Goal: Contribute content: Add original content to the website for others to see

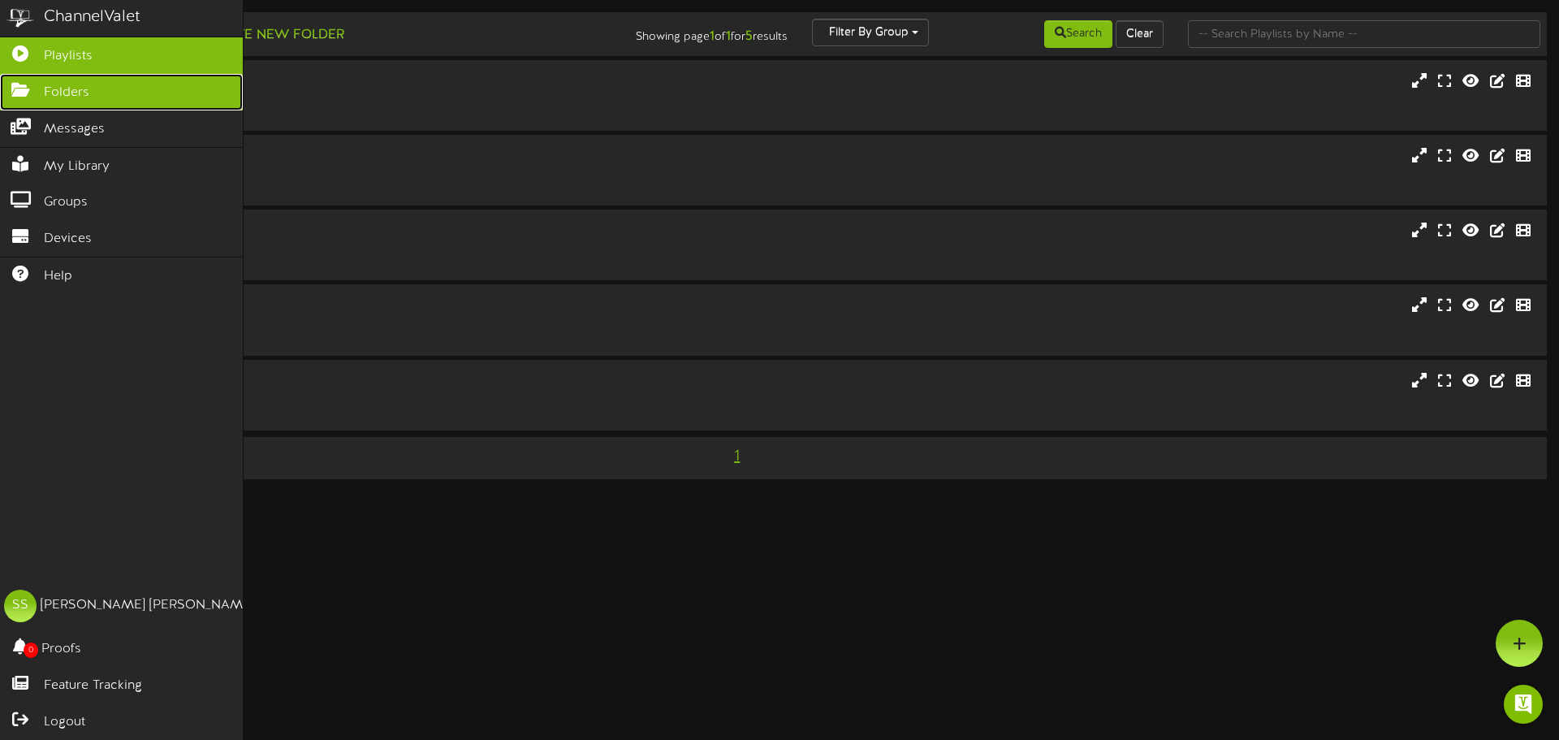
click at [17, 100] on link "Folders" at bounding box center [121, 92] width 243 height 37
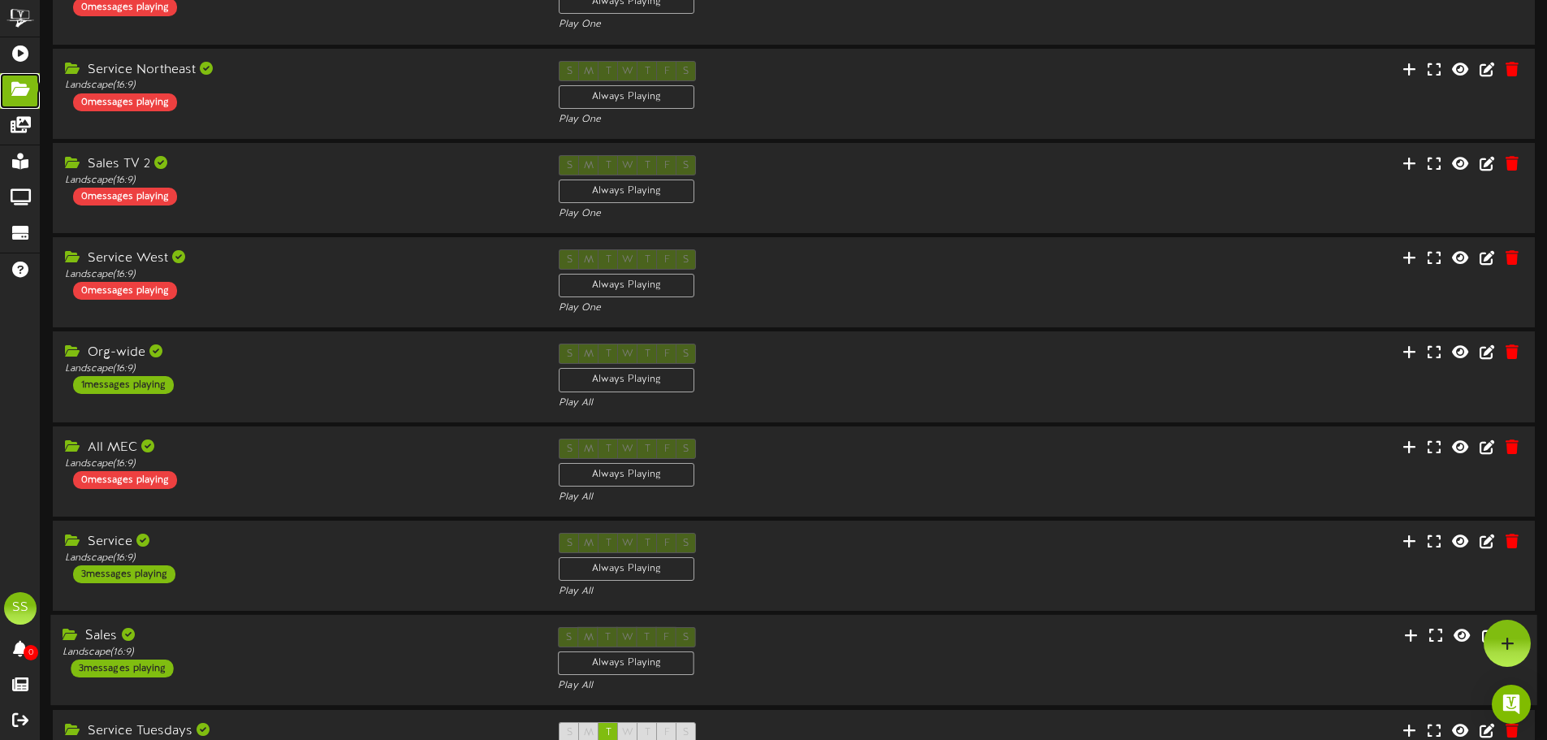
scroll to position [340, 0]
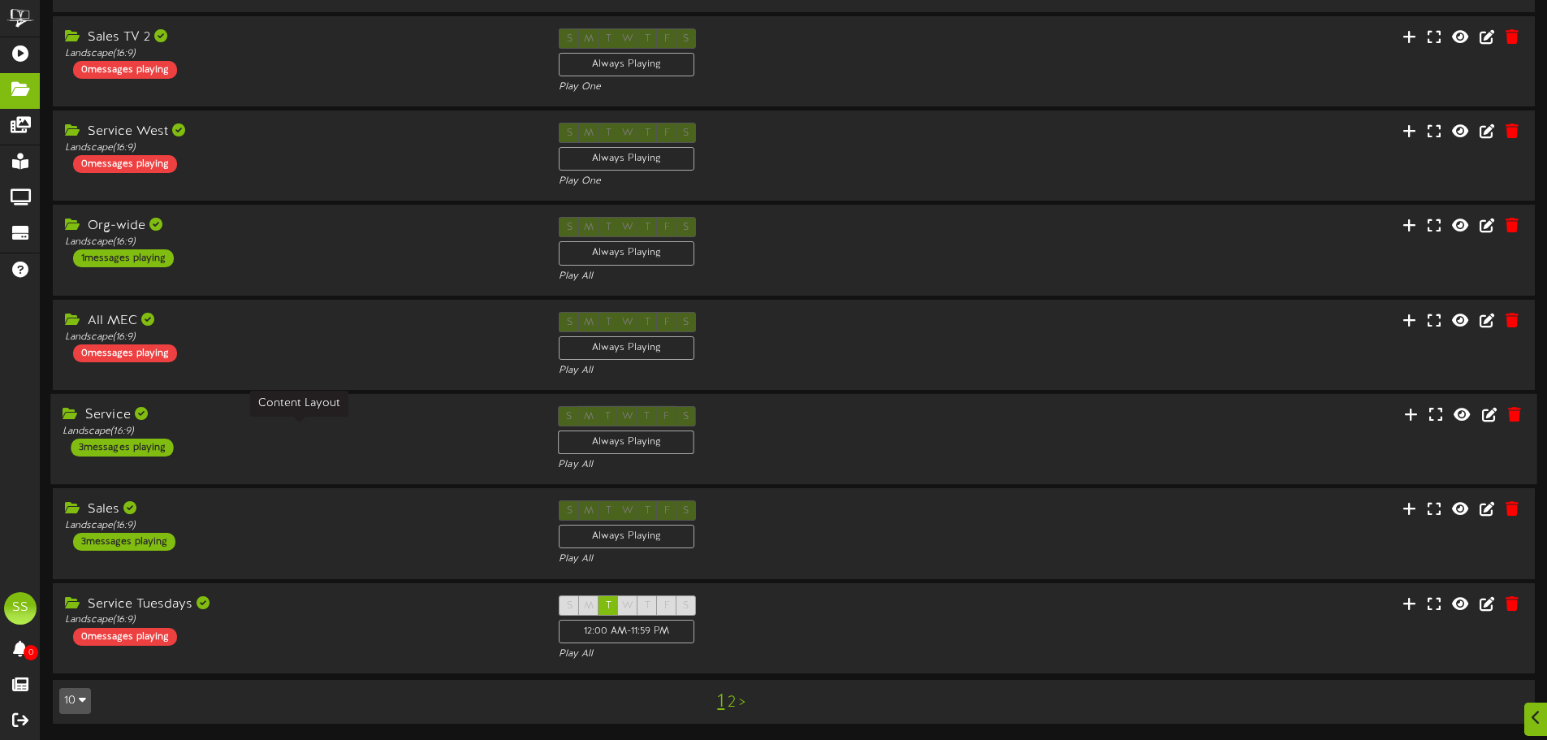
click at [273, 425] on div "Landscape ( 16:9 )" at bounding box center [298, 432] width 471 height 14
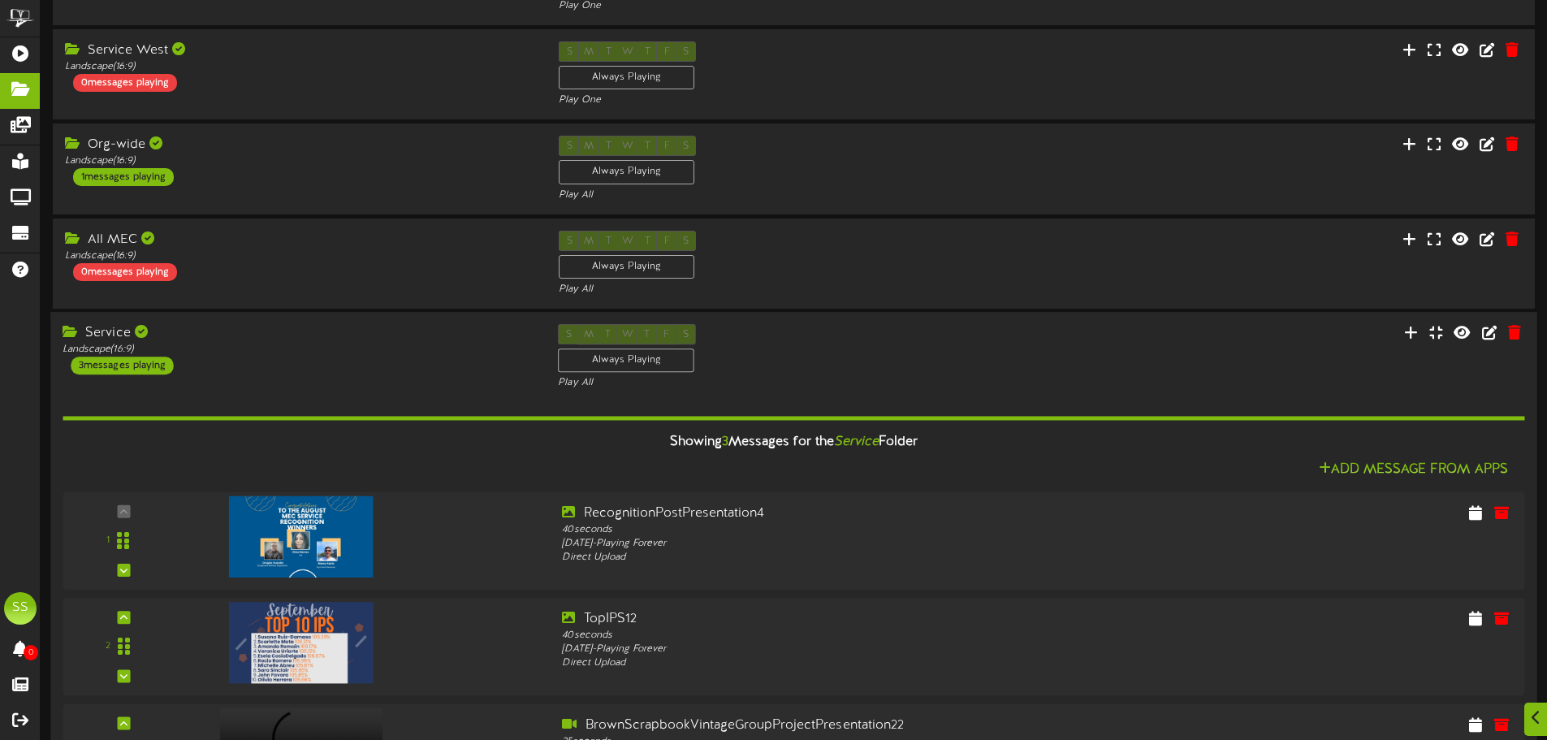
scroll to position [664, 0]
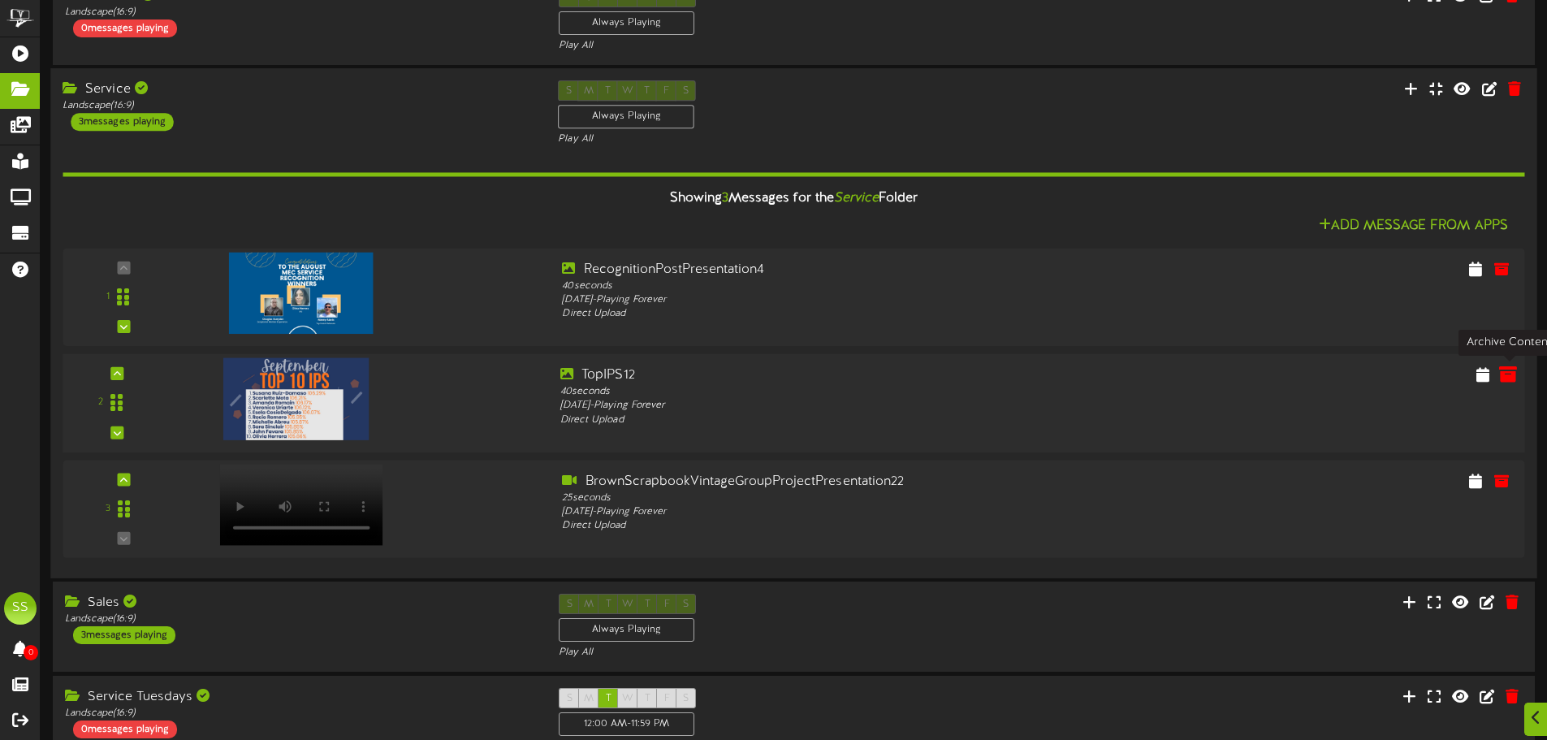
click at [1509, 376] on icon at bounding box center [1508, 374] width 18 height 18
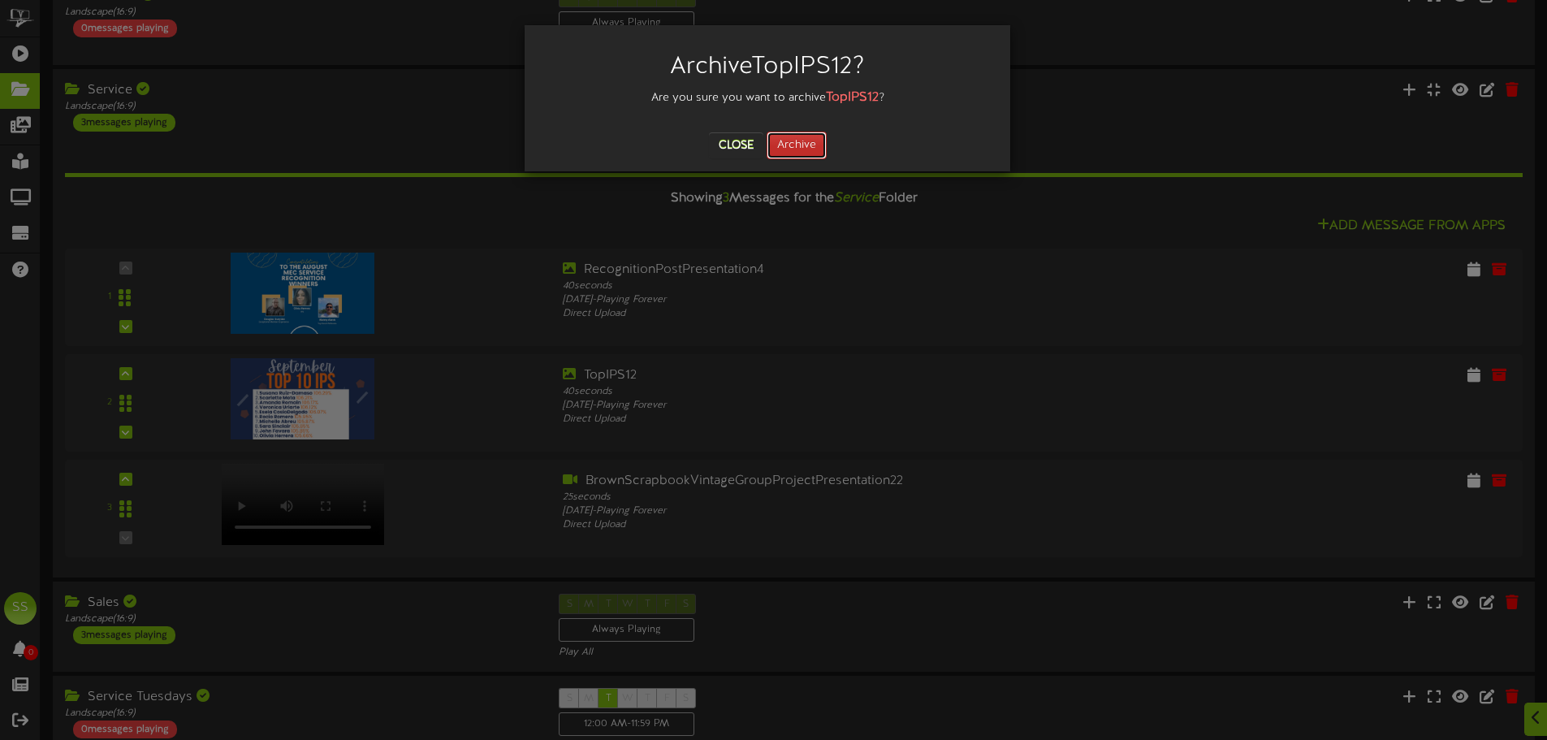
click at [794, 147] on button "Archive" at bounding box center [797, 146] width 60 height 28
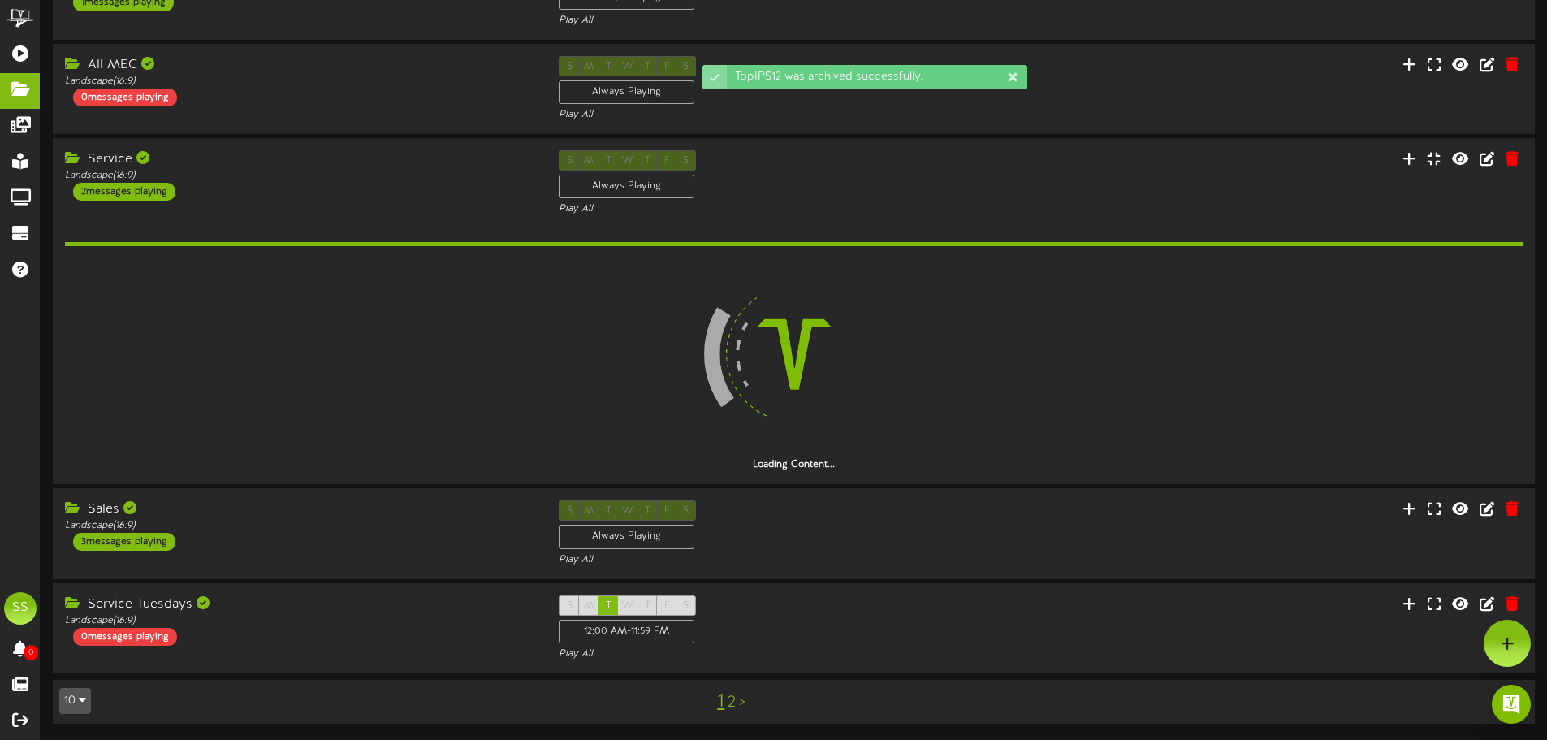
scroll to position [652, 0]
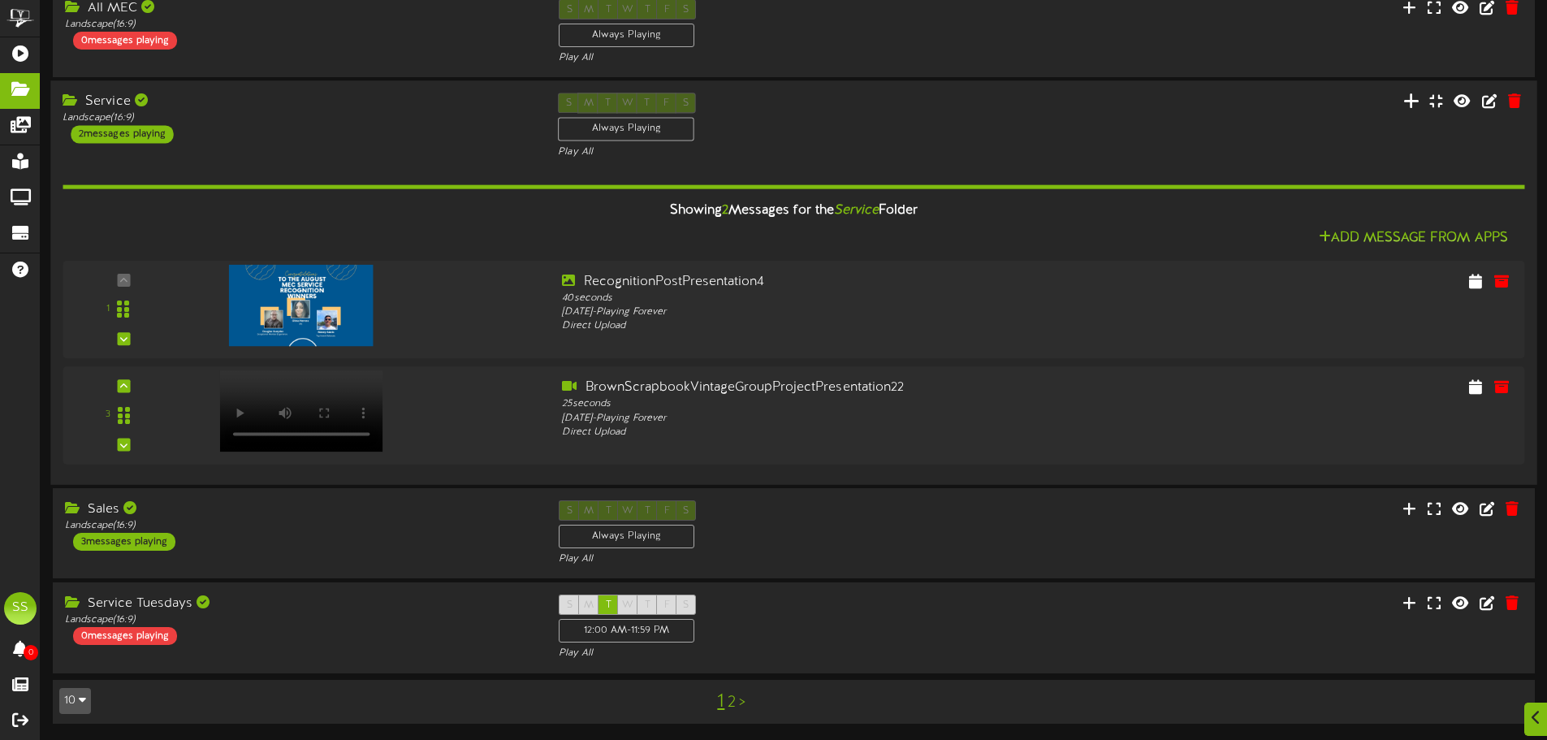
click at [1412, 107] on icon at bounding box center [1412, 101] width 16 height 18
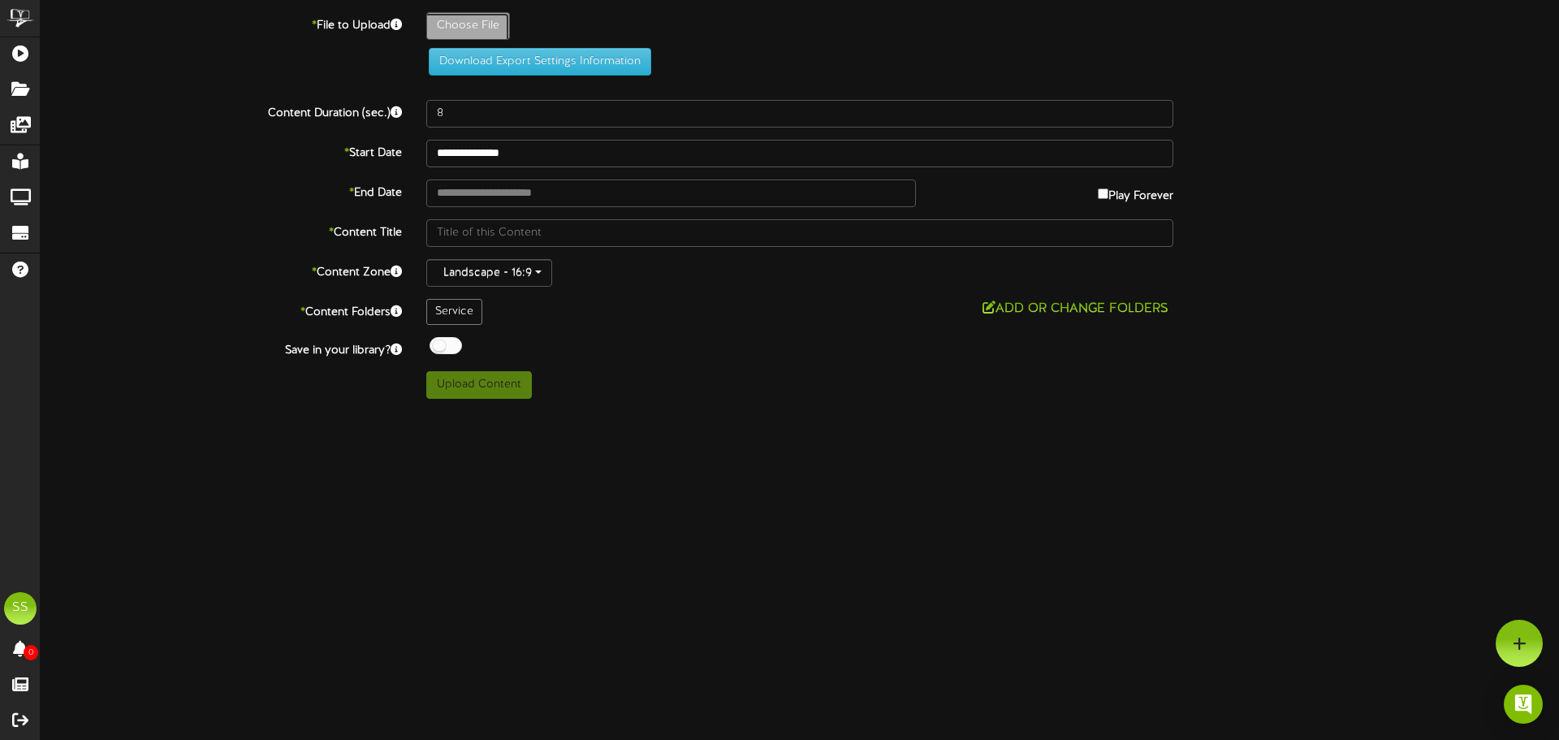
type input "**********"
type input "ExceptionalMemberExperience"
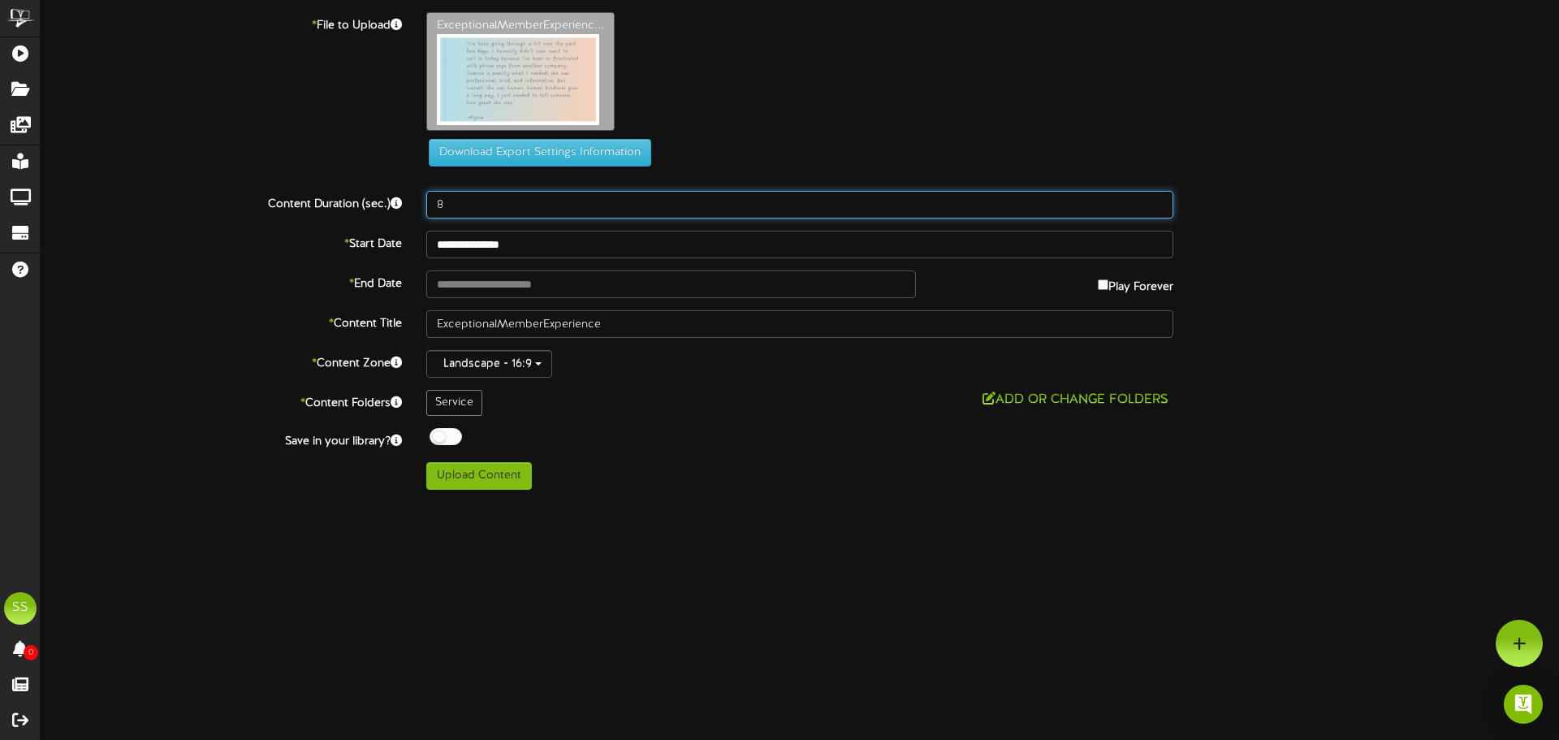
click at [498, 196] on input "8" at bounding box center [799, 205] width 747 height 28
type input "8"
type input "40"
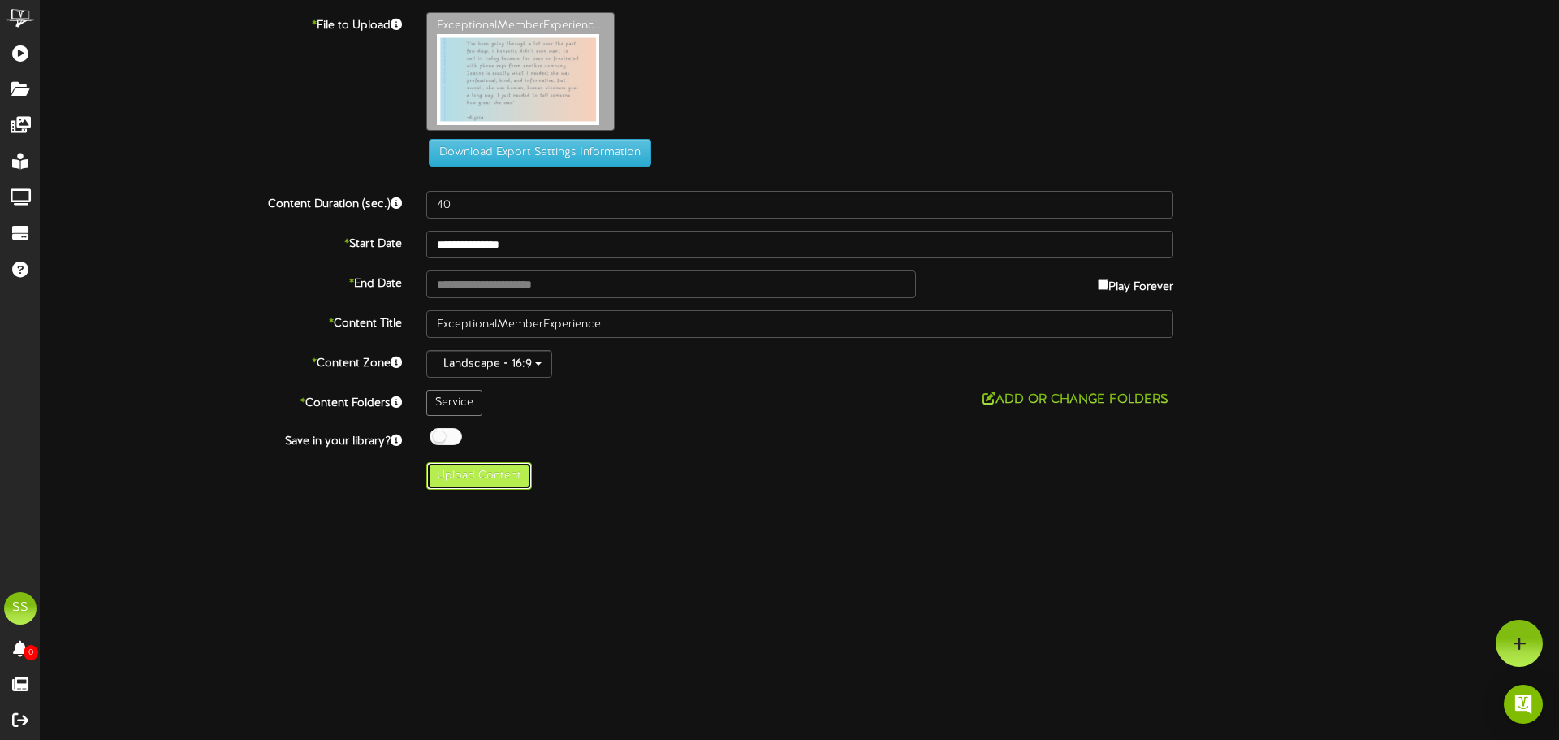
click at [481, 487] on button "Upload Content" at bounding box center [479, 476] width 106 height 28
type input "**********"
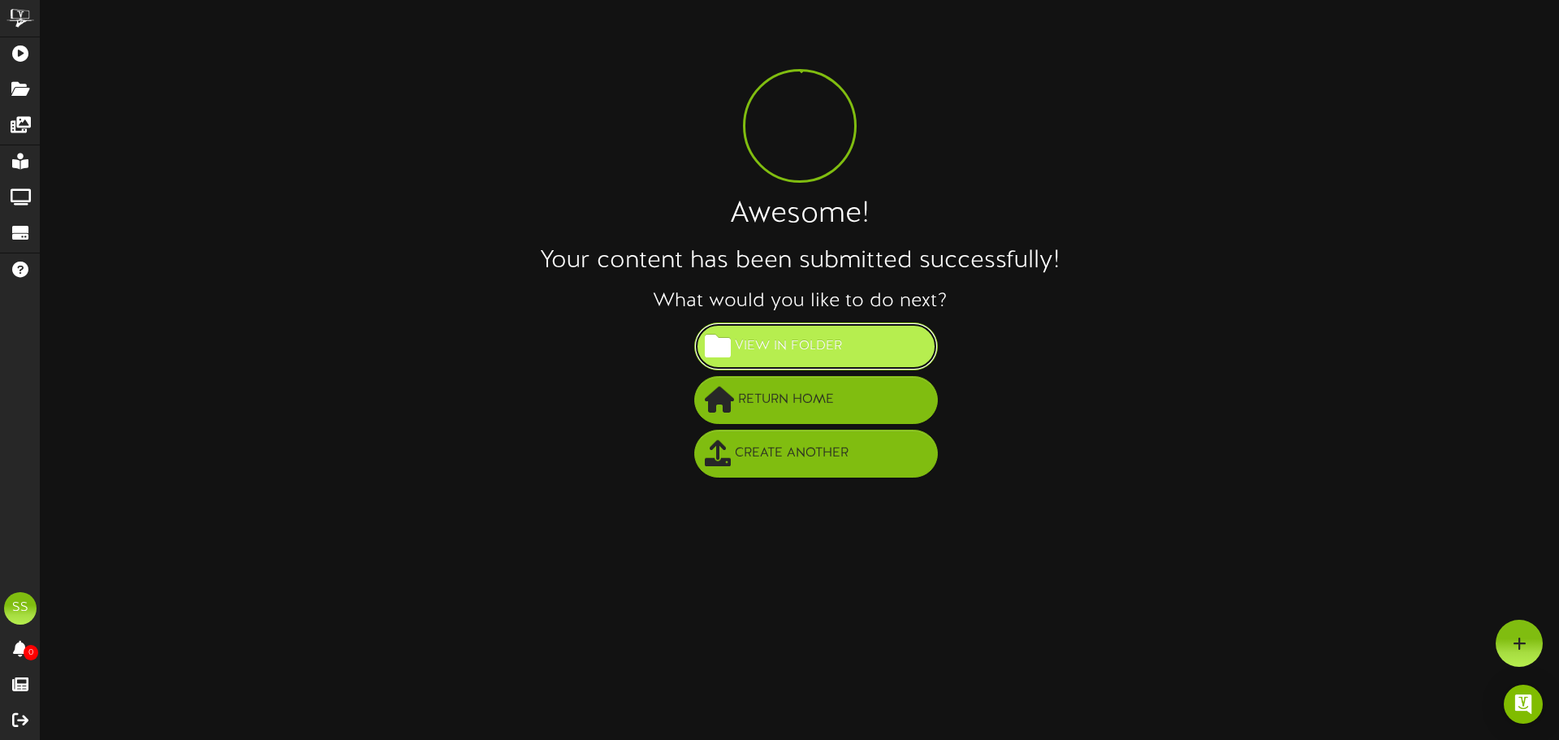
click at [811, 342] on span "View in Folder" at bounding box center [788, 346] width 115 height 27
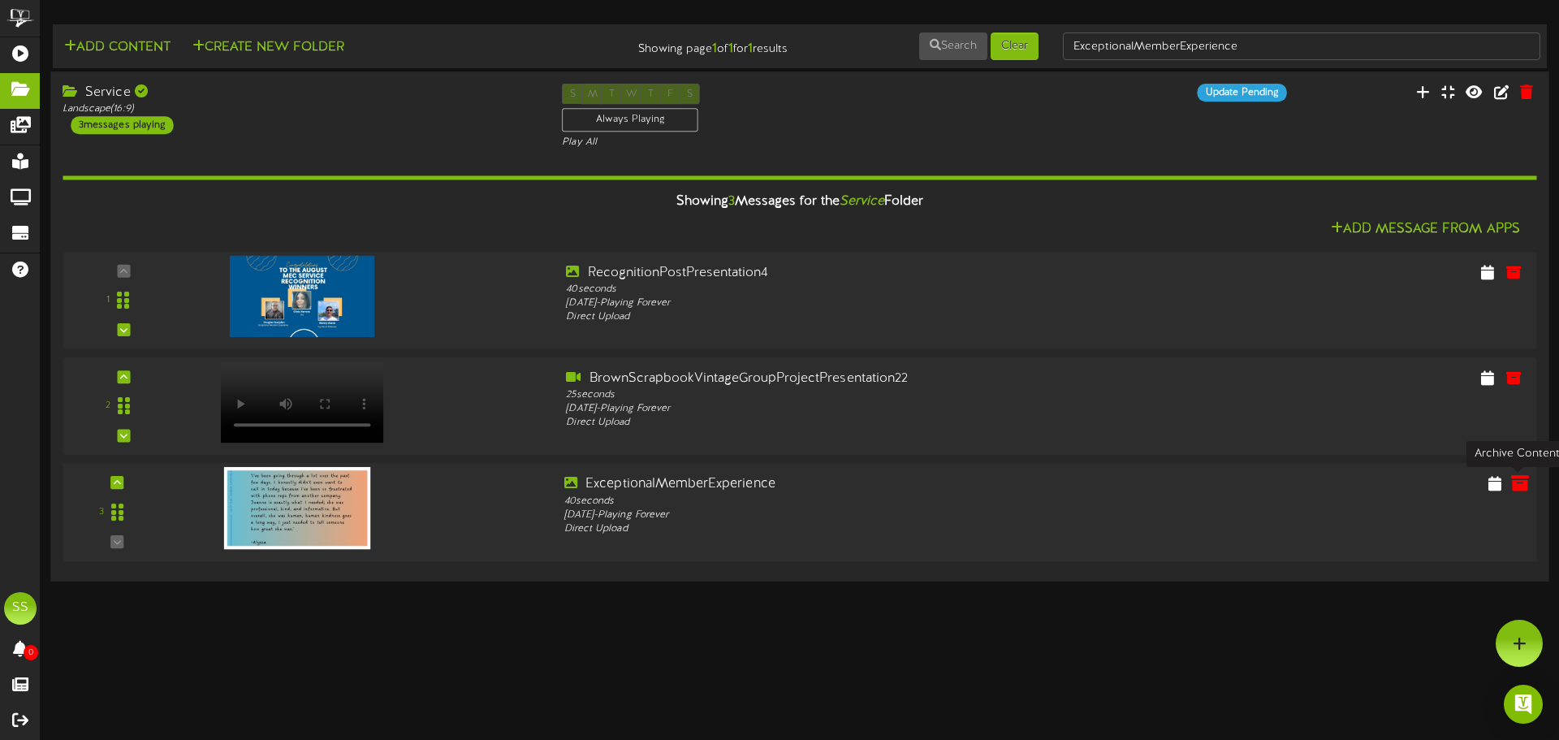
click at [1522, 487] on icon at bounding box center [1521, 483] width 18 height 18
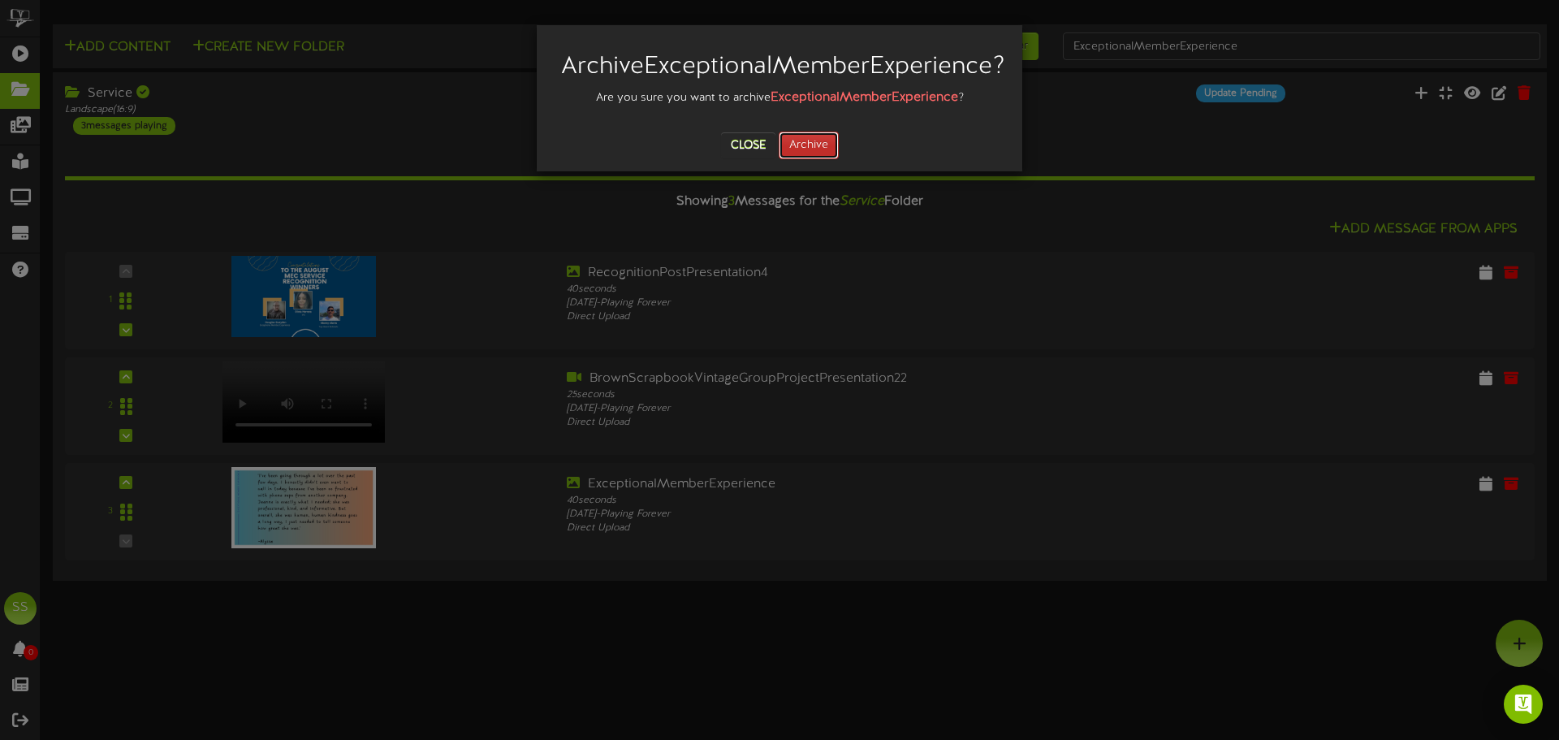
click at [813, 159] on button "Archive" at bounding box center [809, 146] width 60 height 28
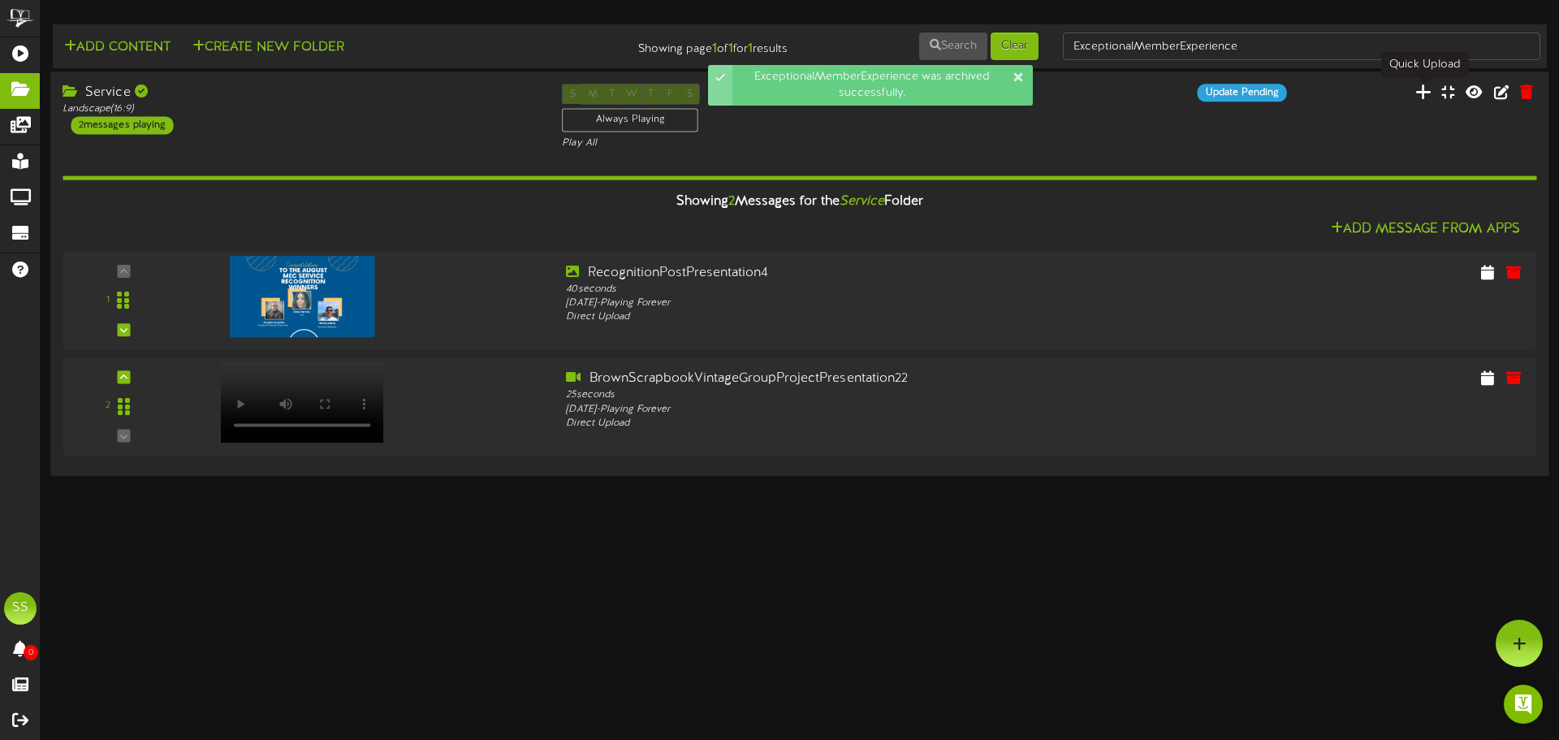
click at [1425, 92] on icon at bounding box center [1424, 92] width 16 height 18
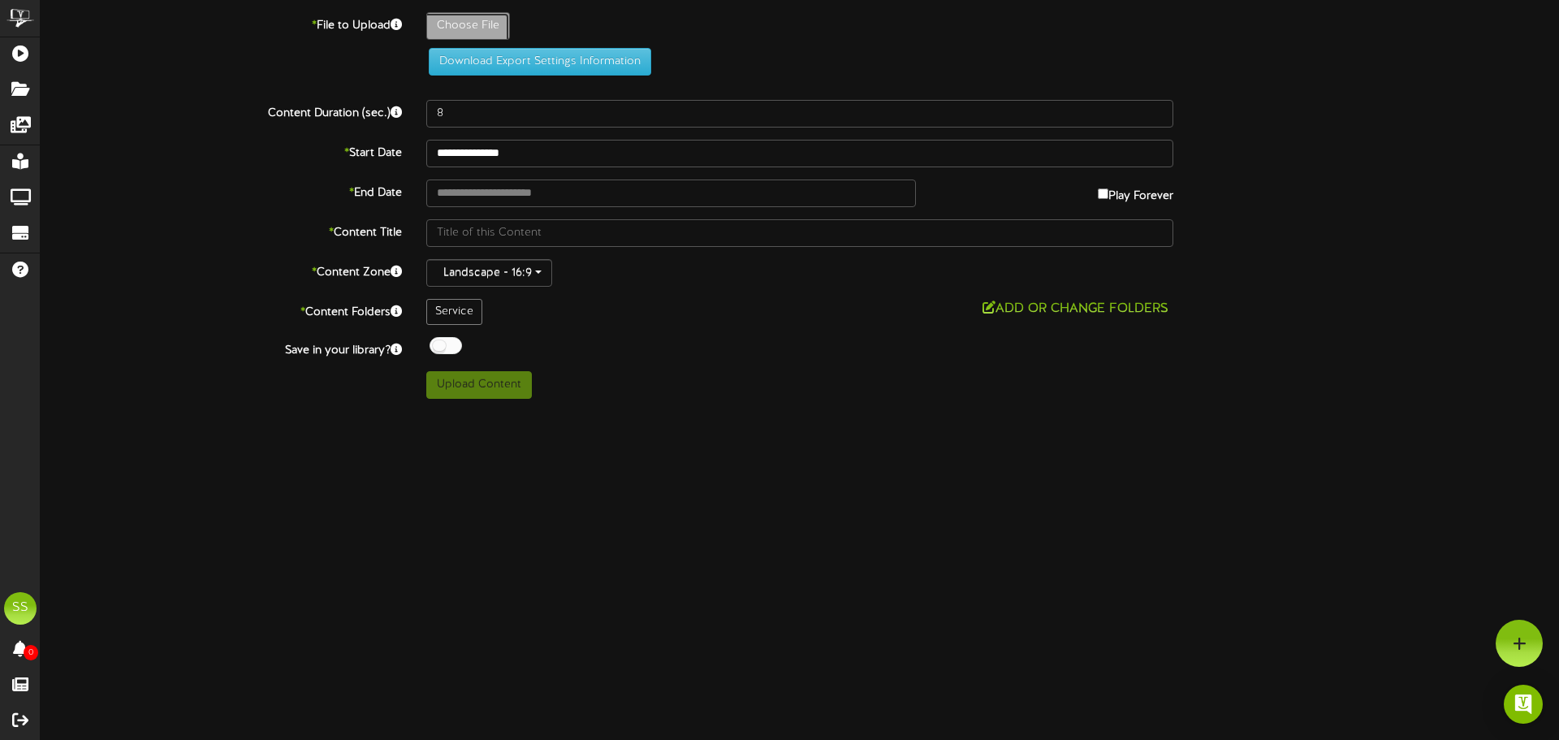
type input "**********"
type input "ExceptionalMemberExperience1"
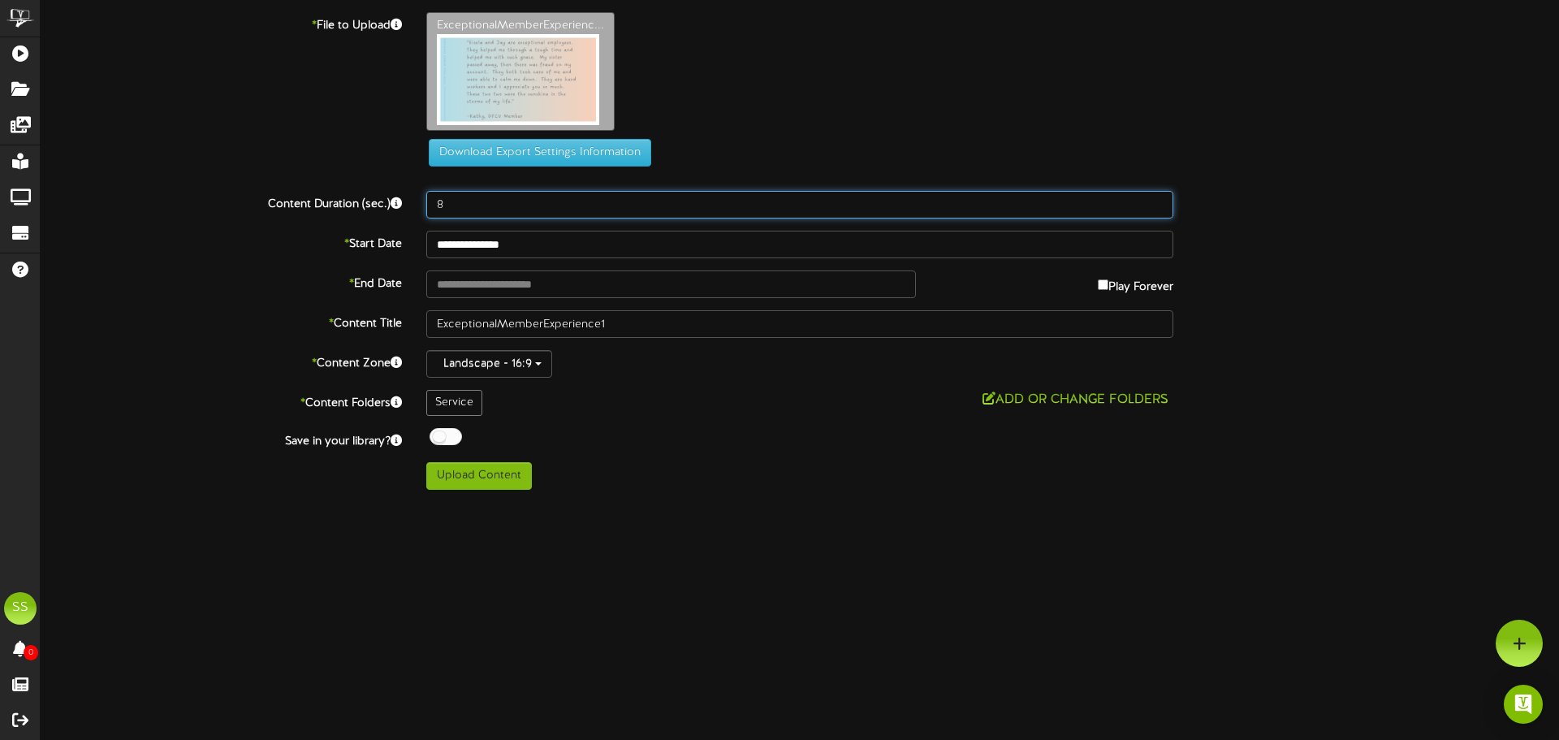
drag, startPoint x: 486, startPoint y: 203, endPoint x: 262, endPoint y: 207, distance: 223.4
click at [272, 220] on div "**********" at bounding box center [800, 251] width 1519 height 478
type input "40"
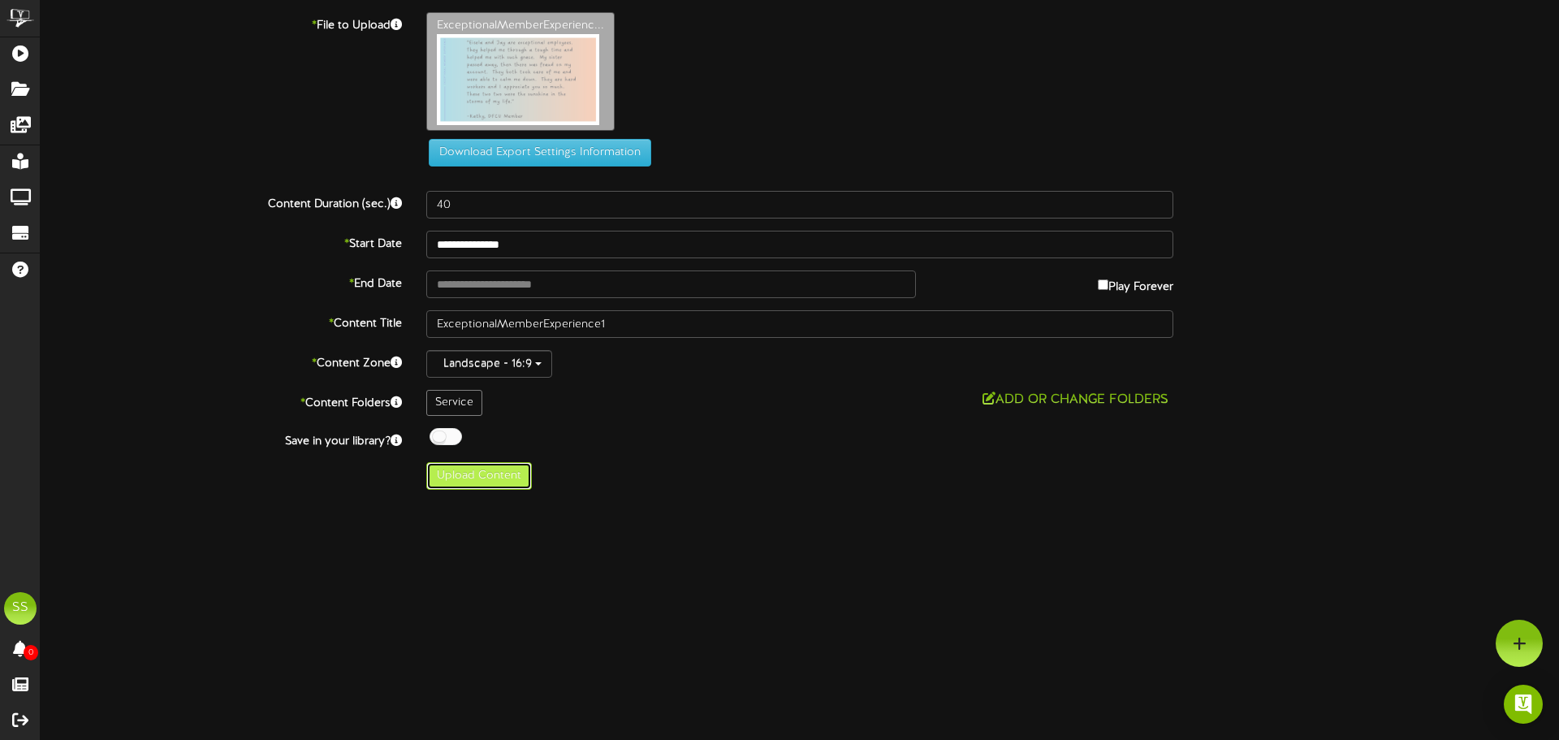
click at [468, 474] on button "Upload Content" at bounding box center [479, 476] width 106 height 28
type input "**********"
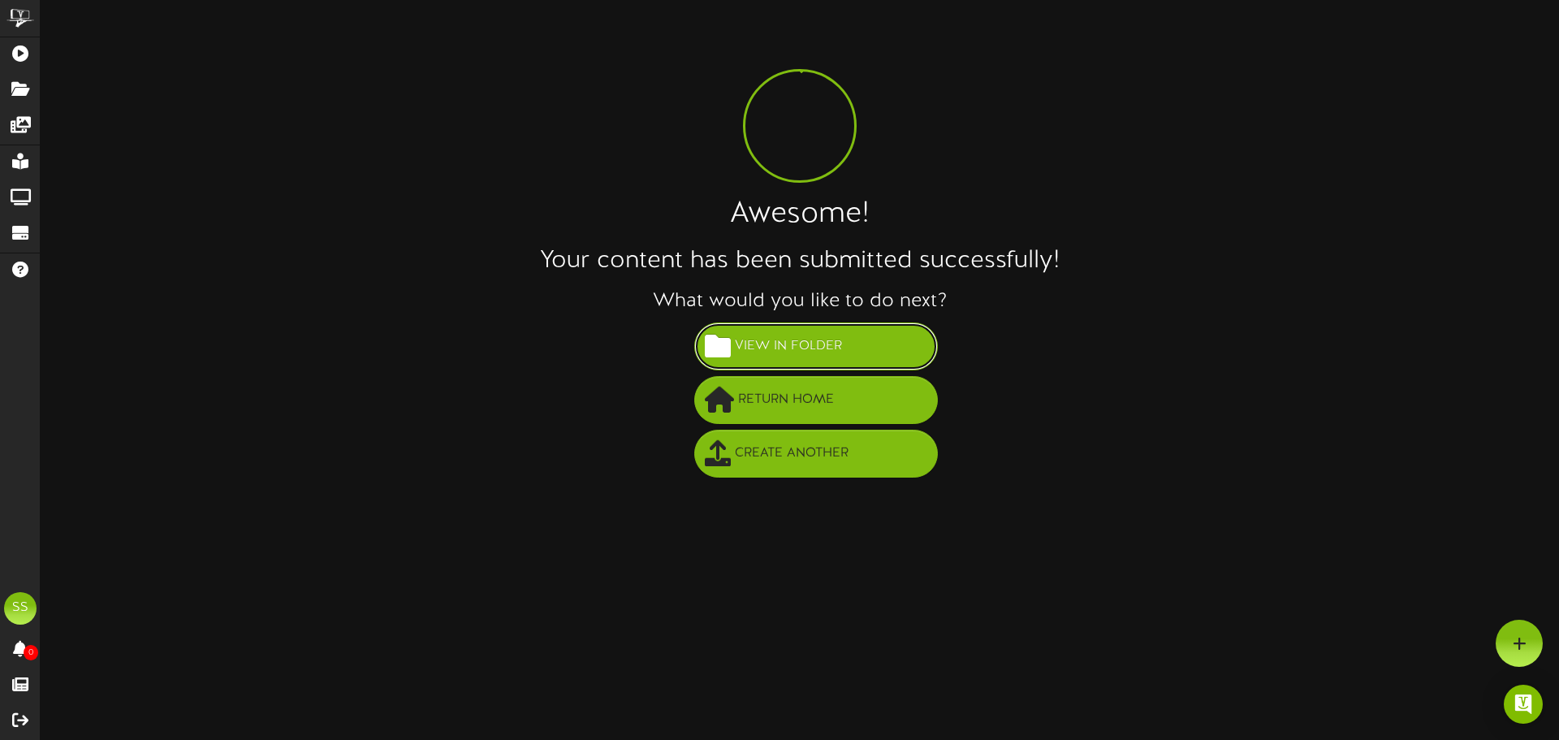
click at [789, 334] on span "View in Folder" at bounding box center [788, 346] width 115 height 27
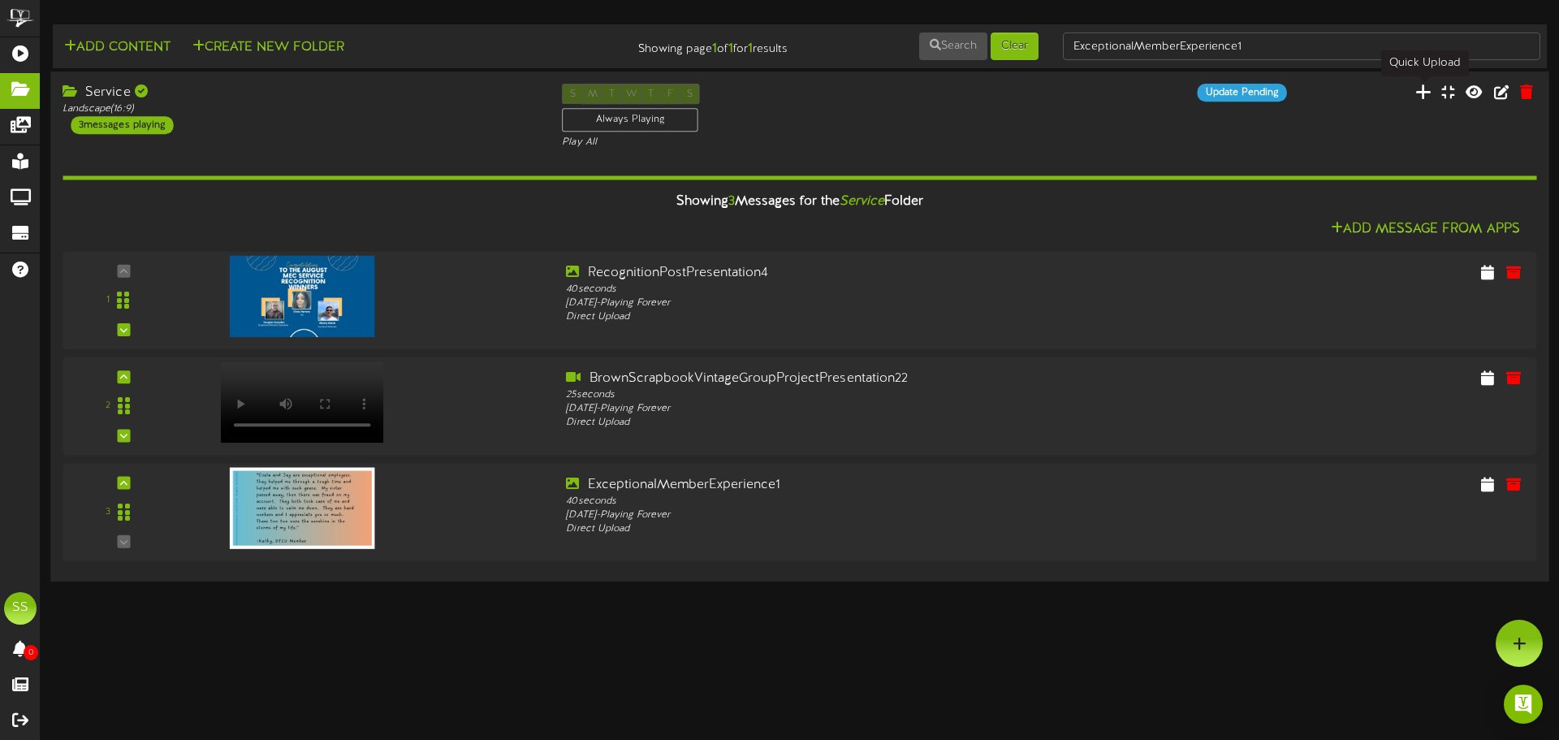
click at [1422, 93] on icon at bounding box center [1424, 92] width 16 height 18
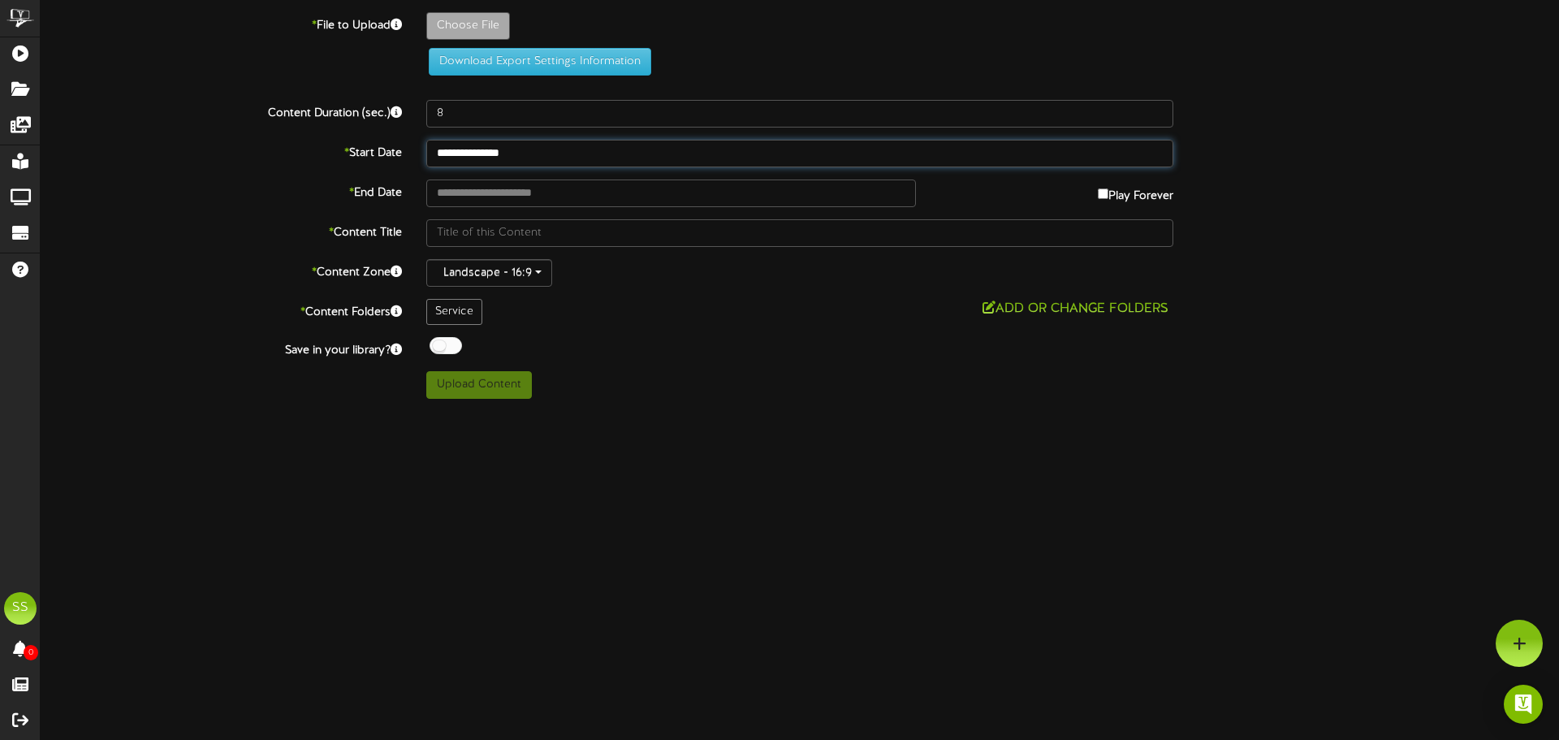
click at [534, 160] on input "**********" at bounding box center [799, 154] width 747 height 28
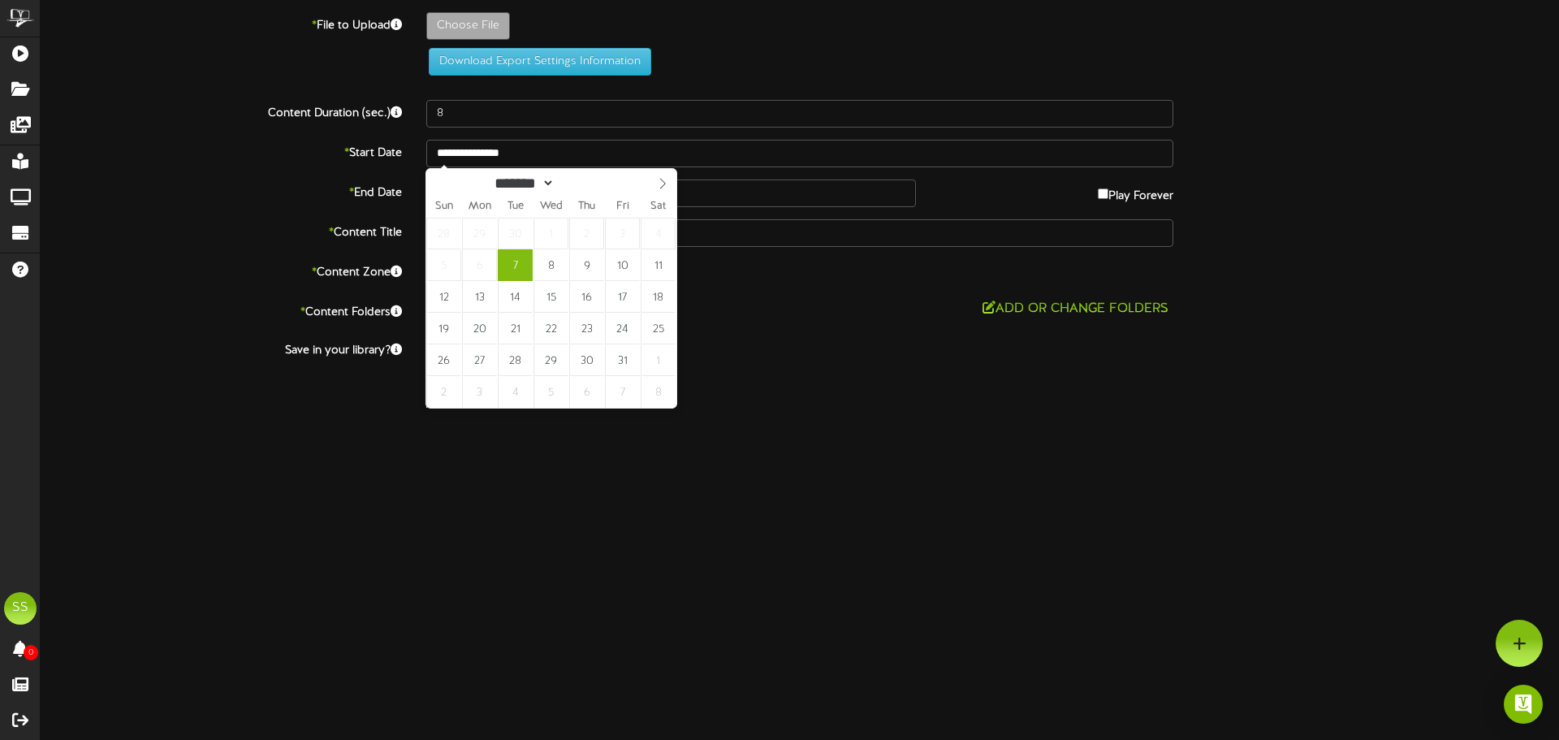
click at [906, 347] on div "Off On" at bounding box center [799, 347] width 747 height 21
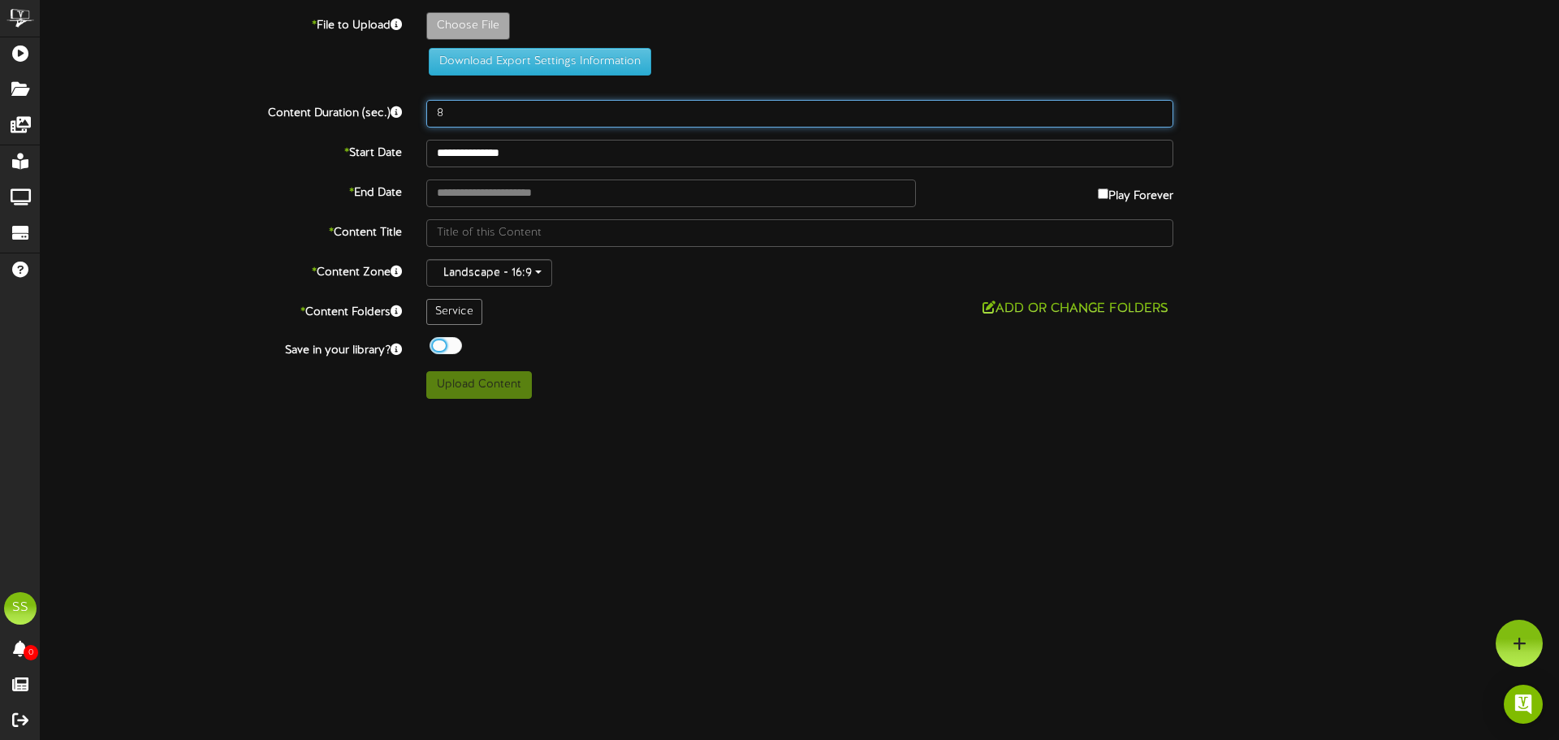
drag, startPoint x: 499, startPoint y: 113, endPoint x: 461, endPoint y: 111, distance: 37.4
click at [461, 111] on input "8" at bounding box center [799, 114] width 747 height 28
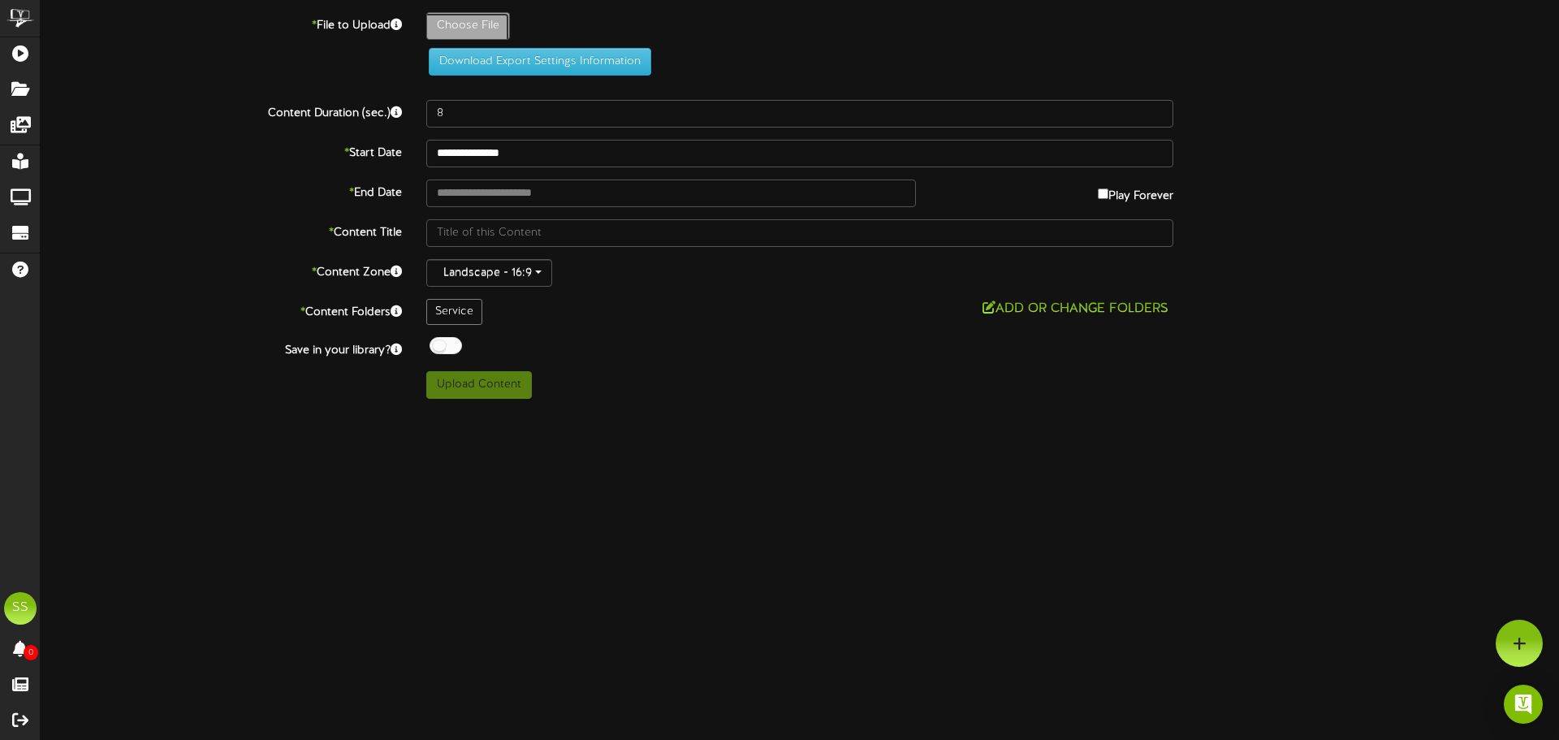
type input "**********"
type input "ExceptionalMemberExperience2"
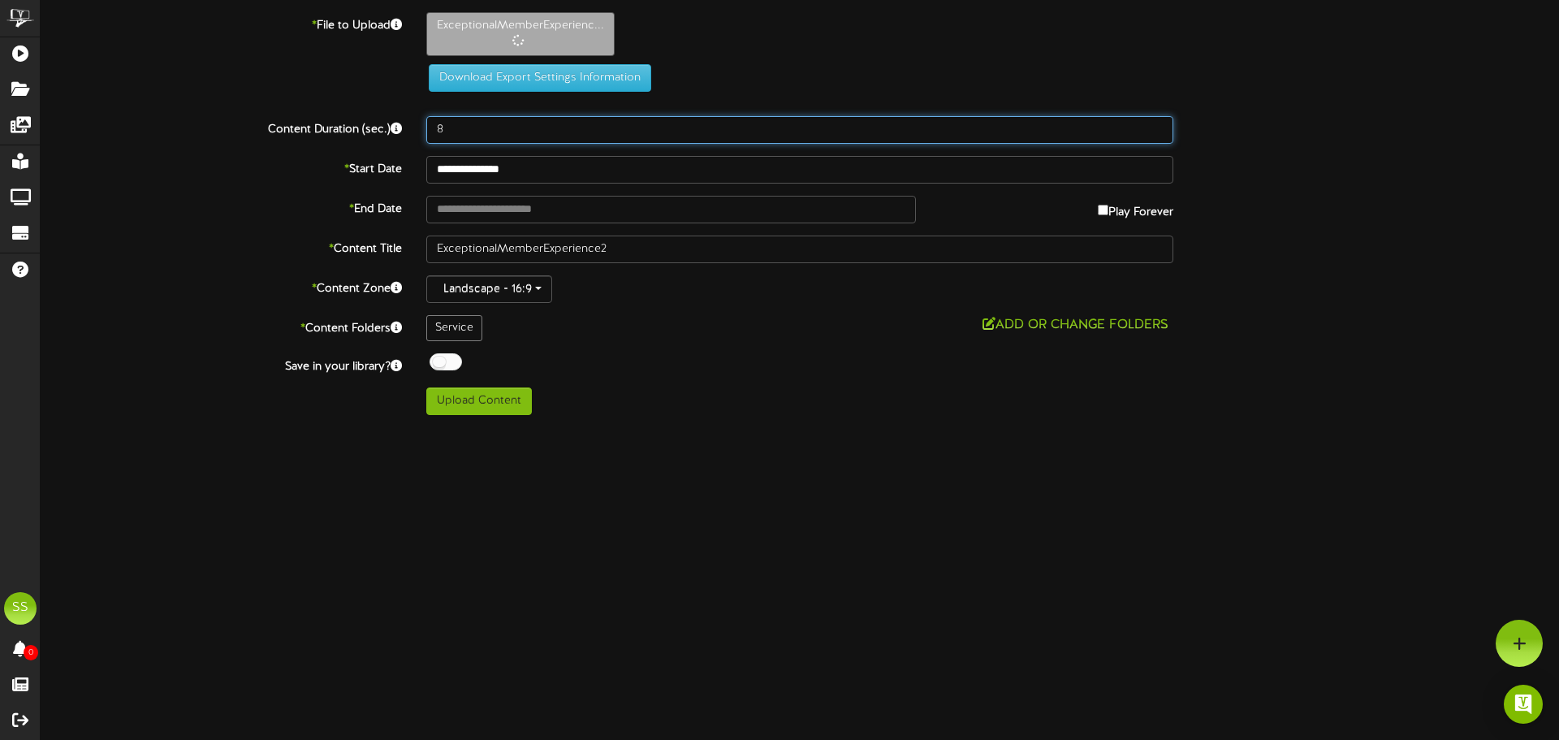
drag, startPoint x: 491, startPoint y: 140, endPoint x: 316, endPoint y: 107, distance: 178.4
click at [333, 110] on div "**********" at bounding box center [800, 213] width 1519 height 403
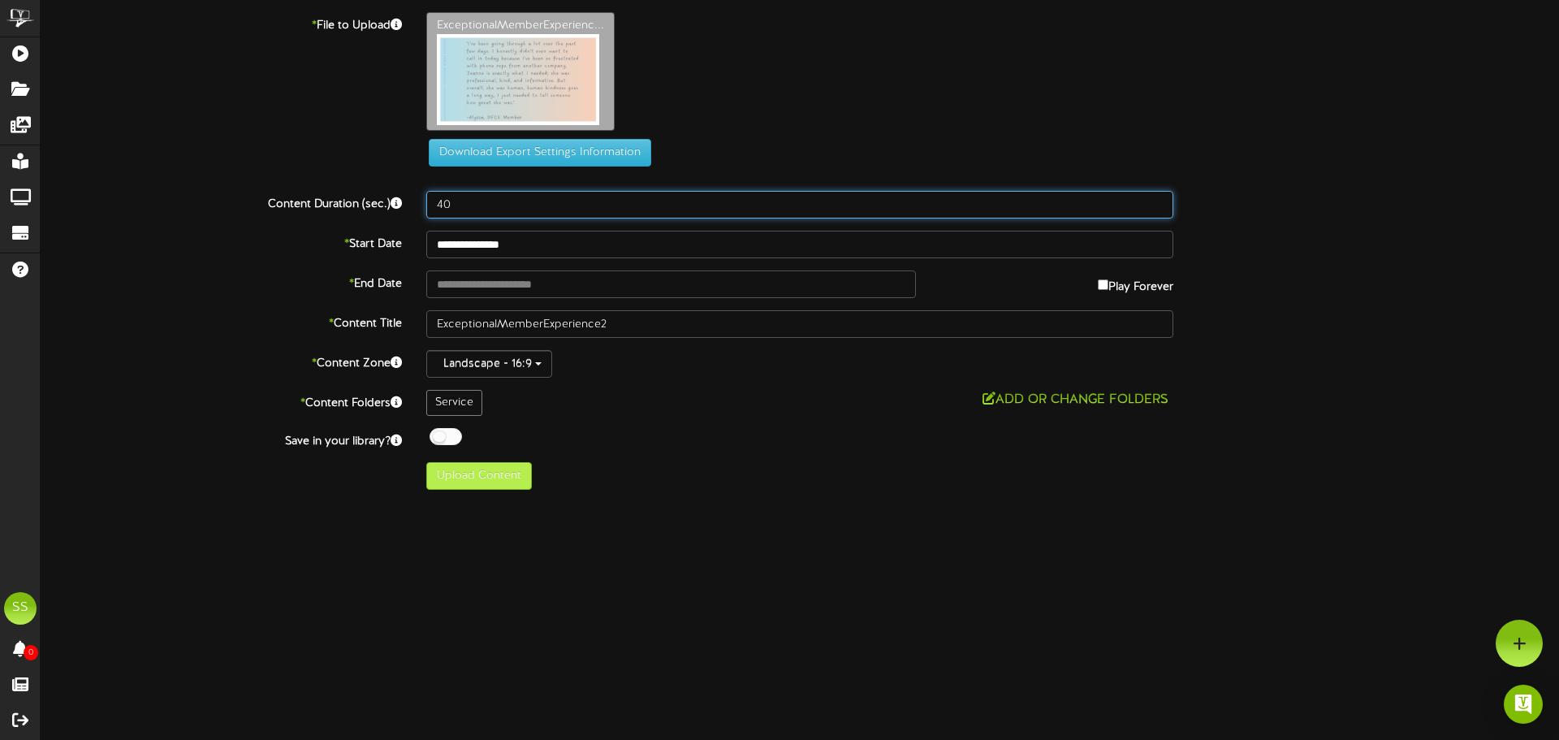
type input "40"
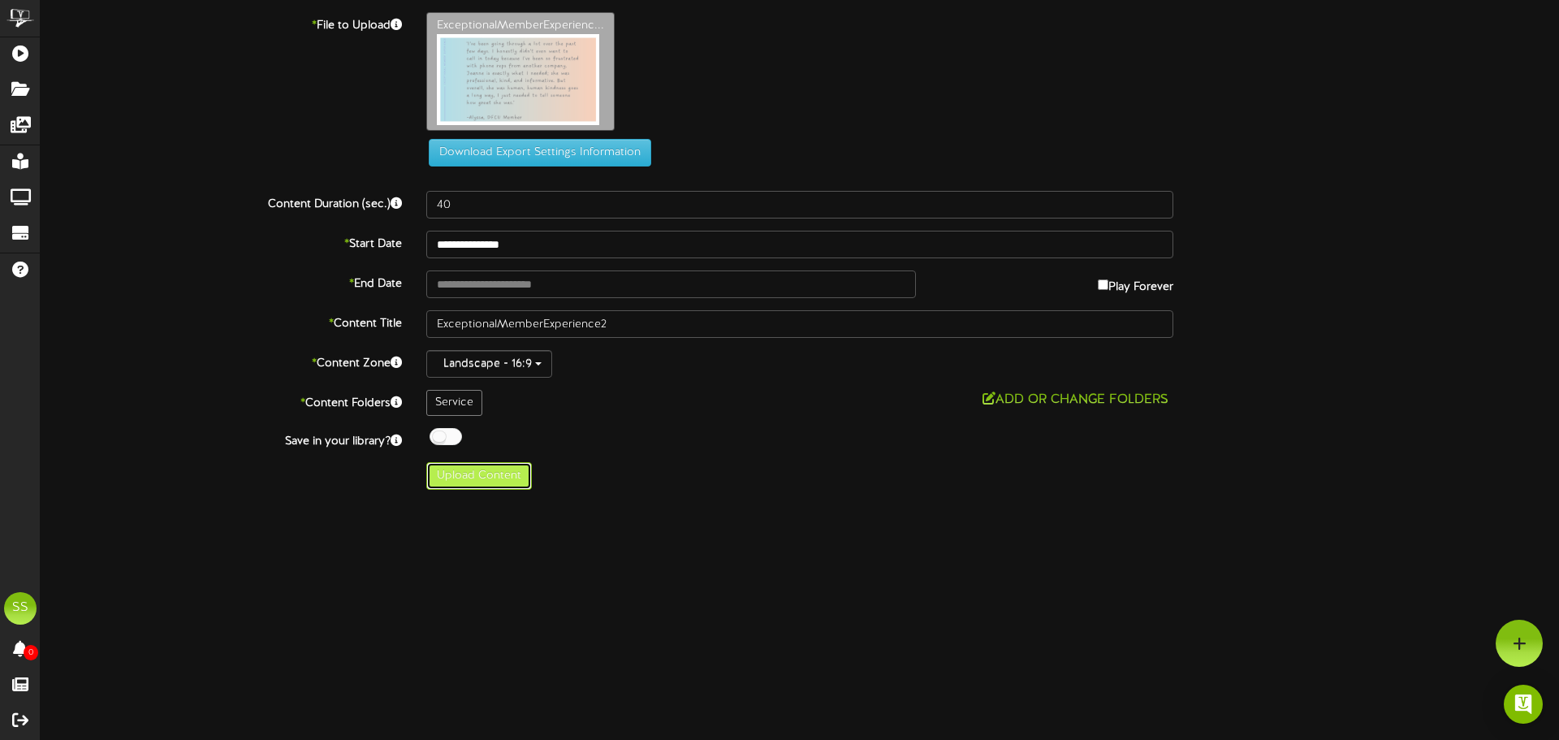
click at [498, 476] on button "Upload Content" at bounding box center [479, 476] width 106 height 28
type input "**********"
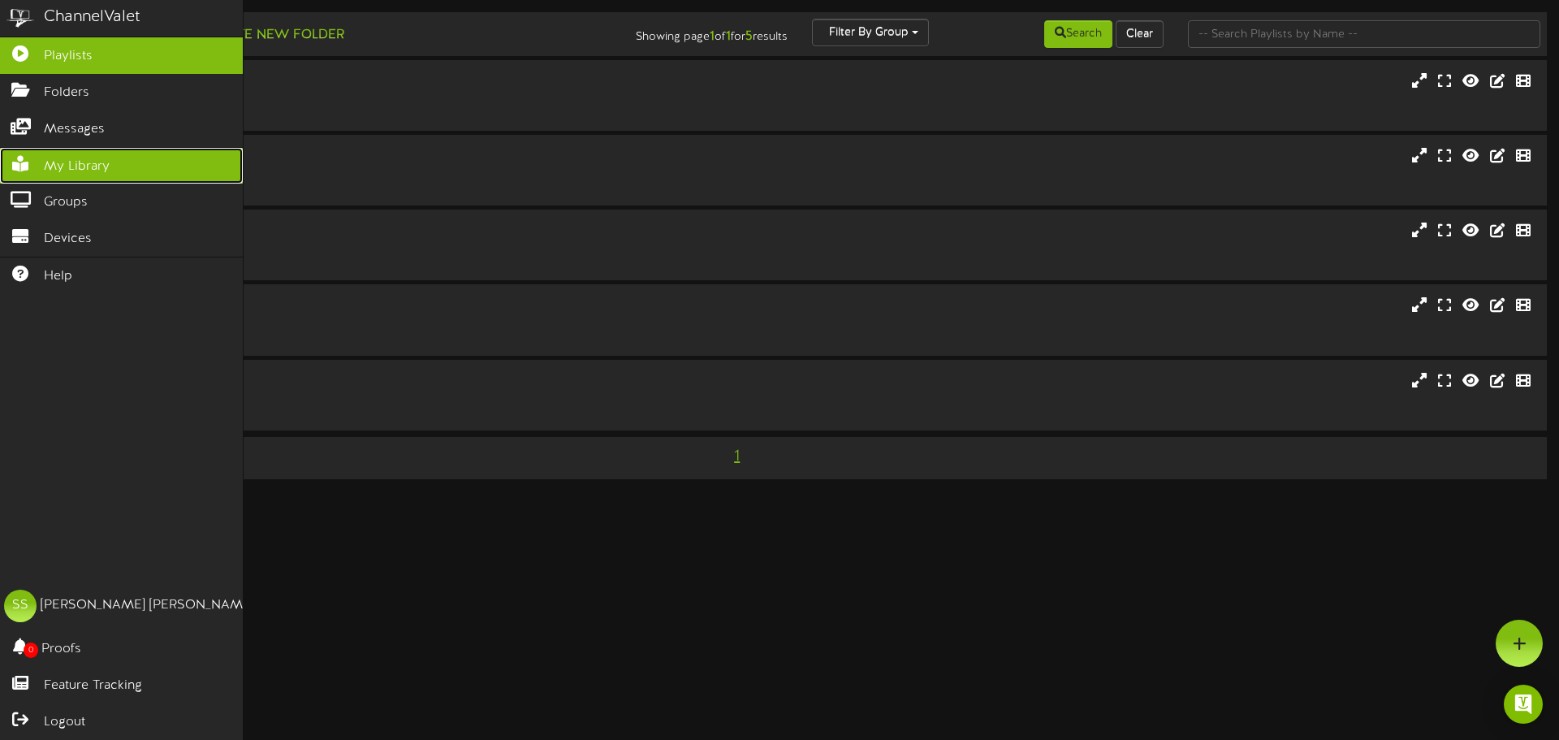
click at [59, 167] on span "My Library" at bounding box center [77, 167] width 66 height 19
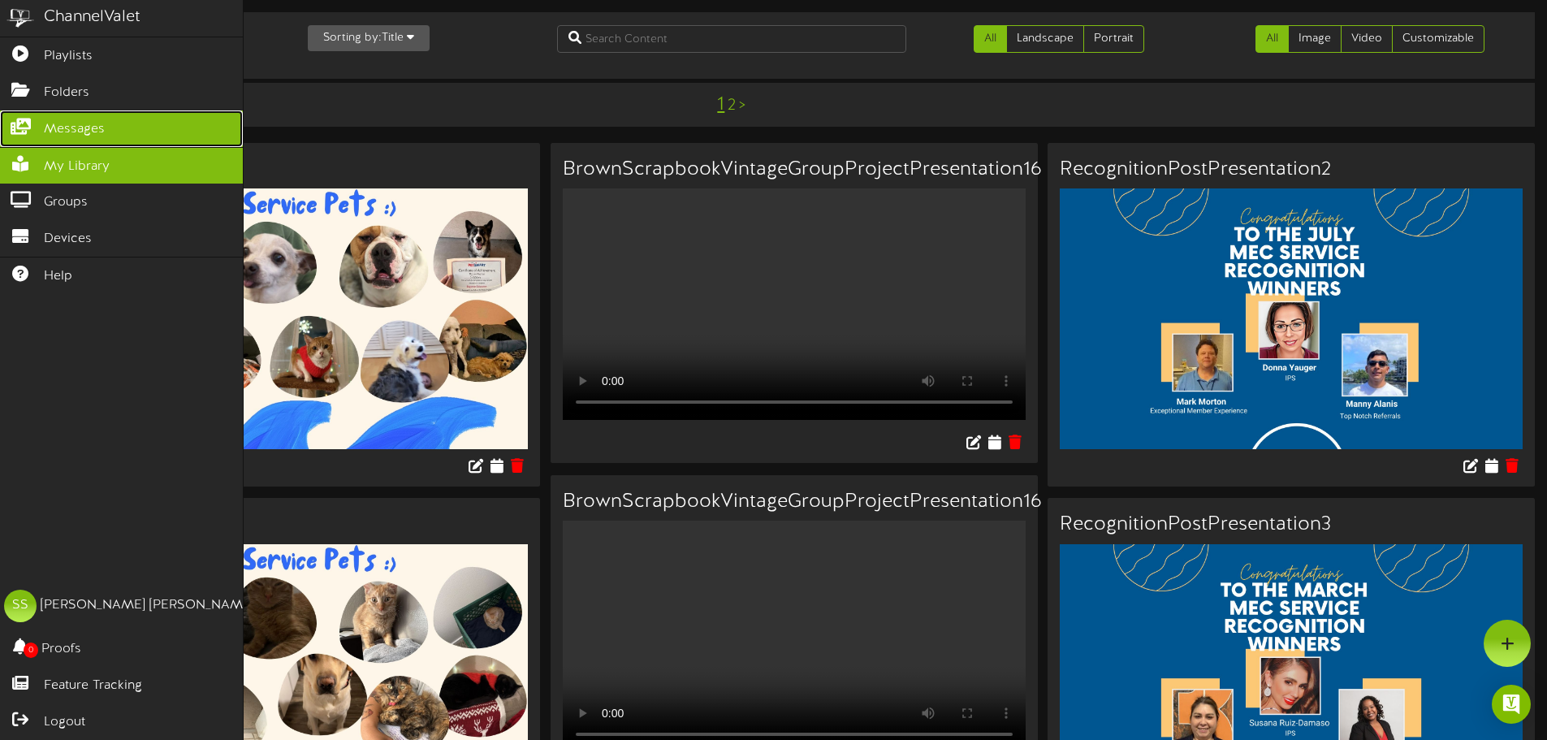
click at [78, 138] on link "Messages" at bounding box center [121, 128] width 243 height 37
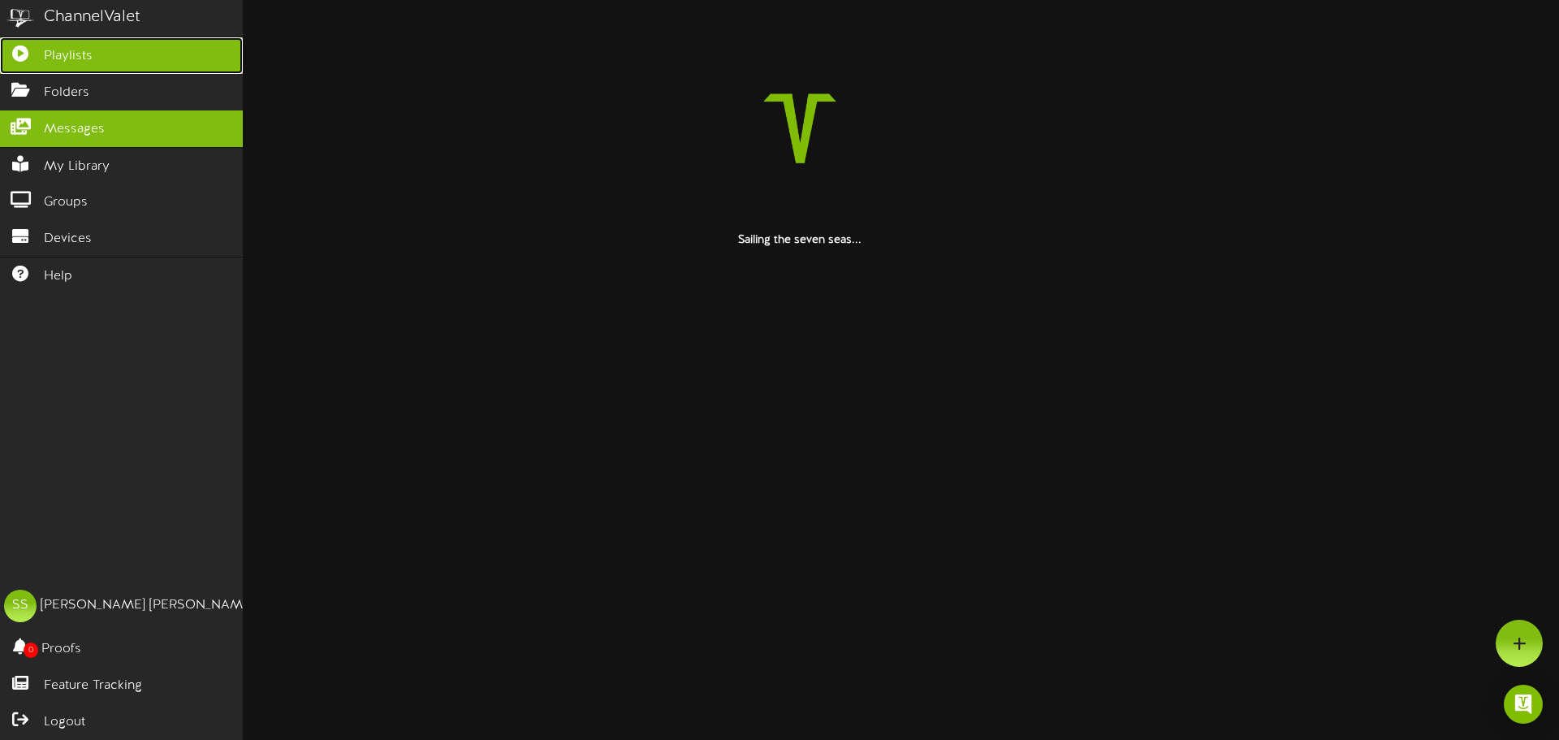
click at [85, 62] on span "Playlists" at bounding box center [68, 56] width 49 height 19
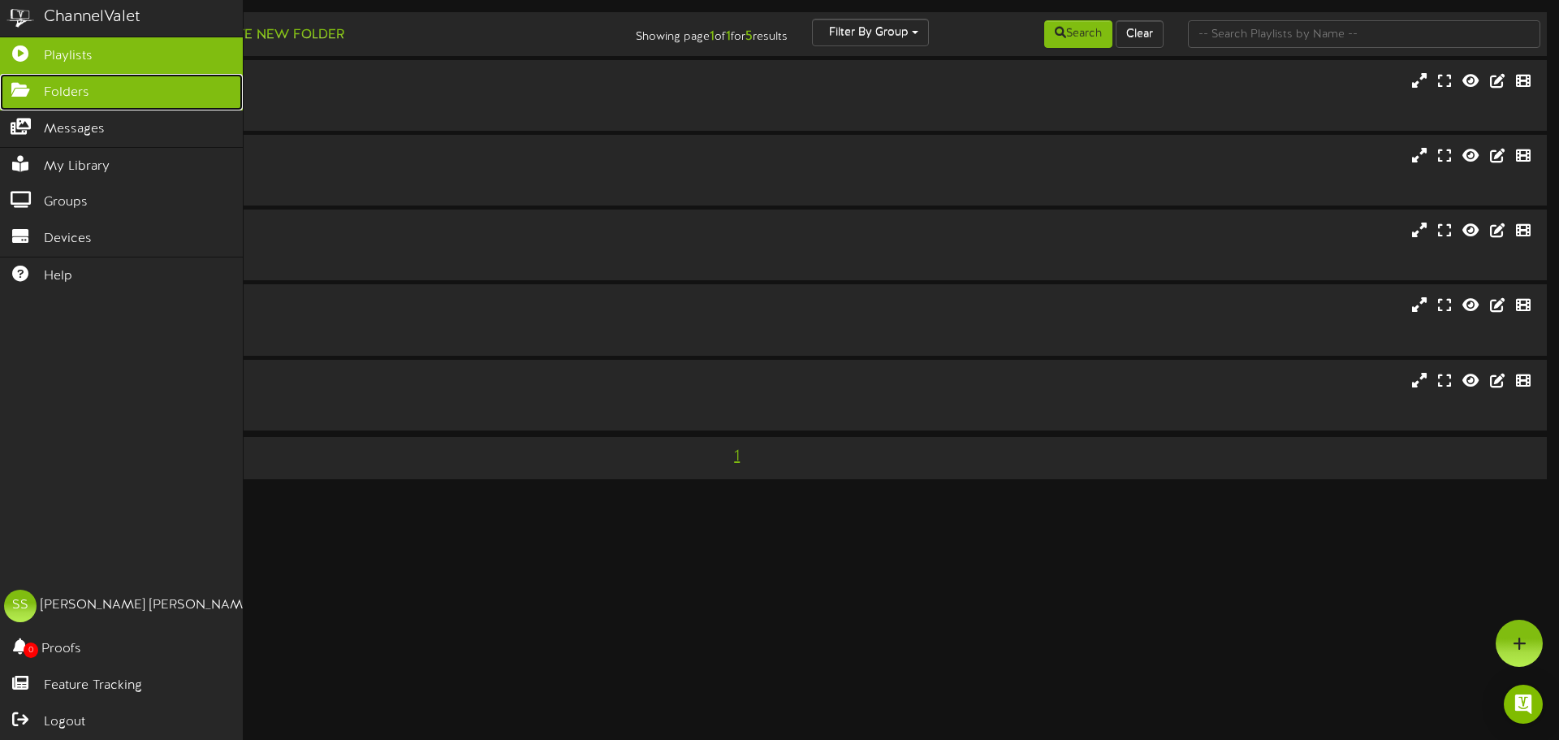
click at [133, 84] on link "Folders" at bounding box center [121, 92] width 243 height 37
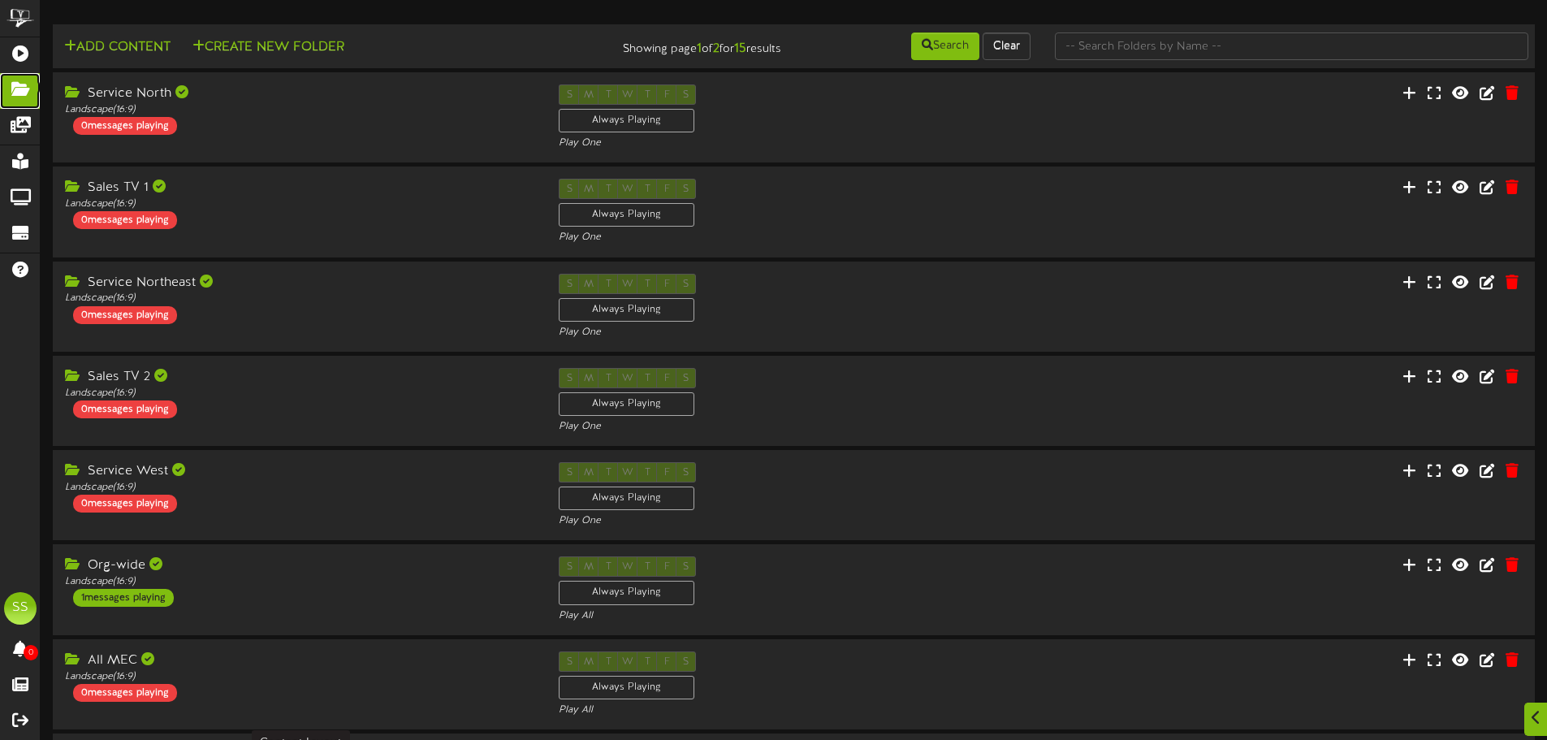
scroll to position [340, 0]
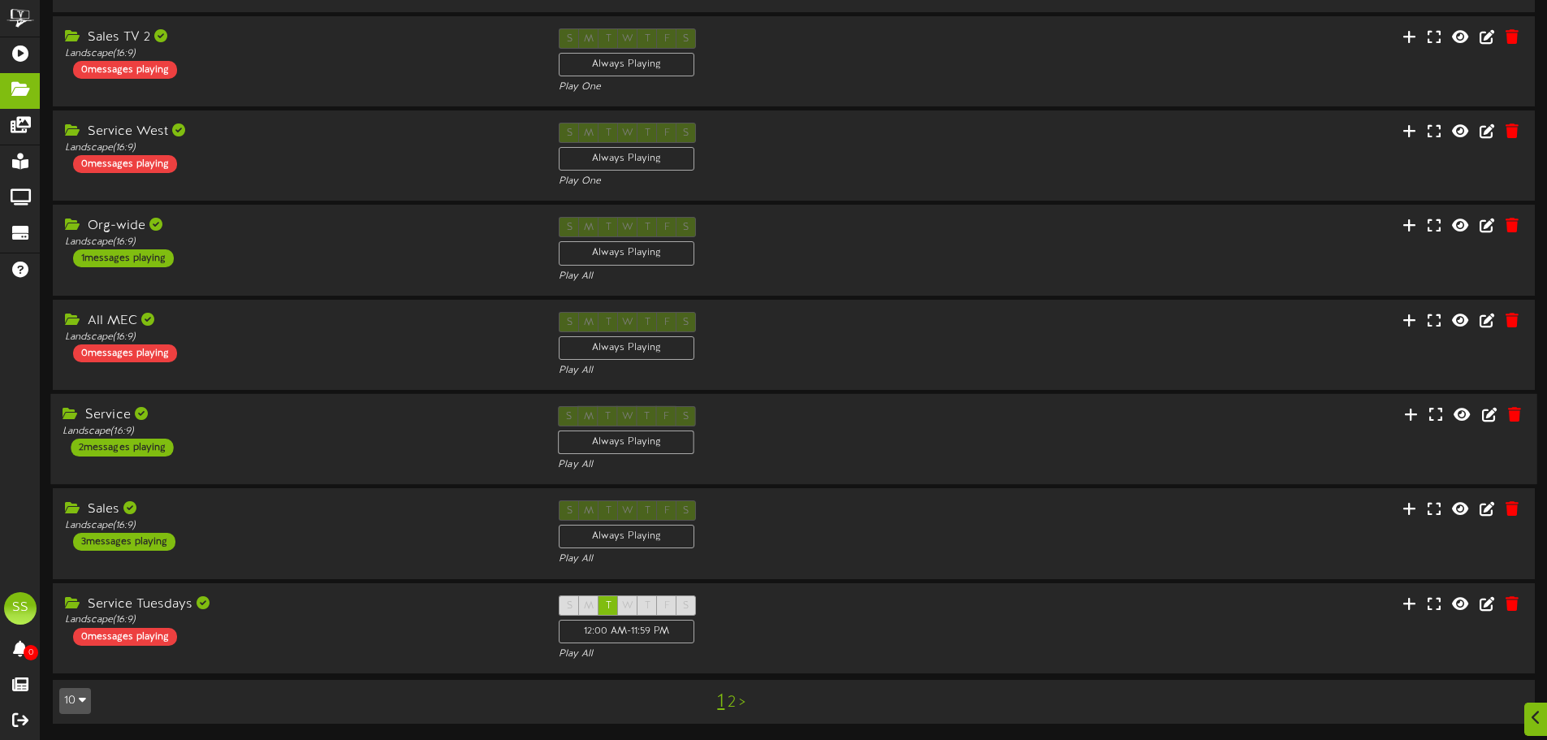
click at [304, 434] on div "Landscape ( 16:9 )" at bounding box center [298, 432] width 471 height 14
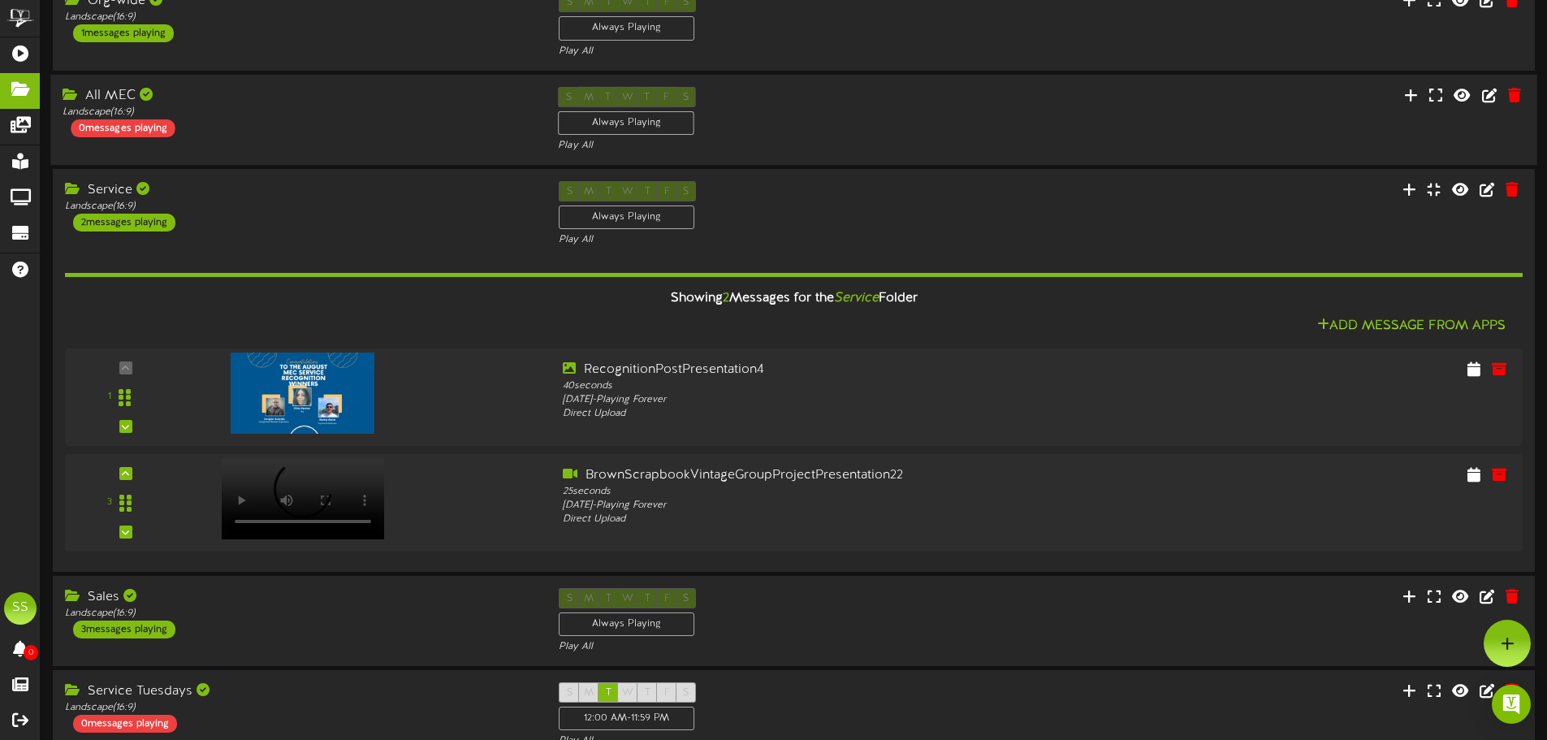
scroll to position [409, 0]
